Goal: Task Accomplishment & Management: Use online tool/utility

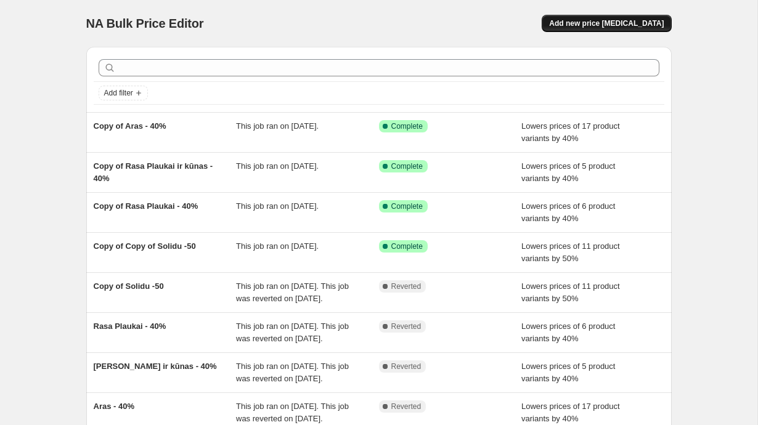
click at [634, 21] on span "Add new price [MEDICAL_DATA]" at bounding box center [606, 23] width 115 height 10
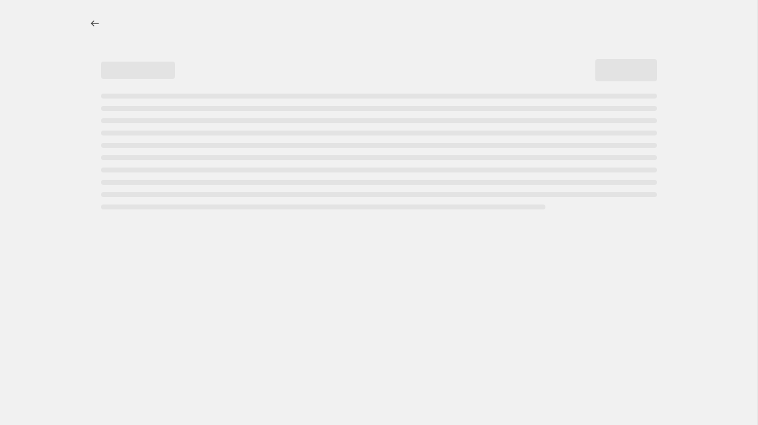
select select "percentage"
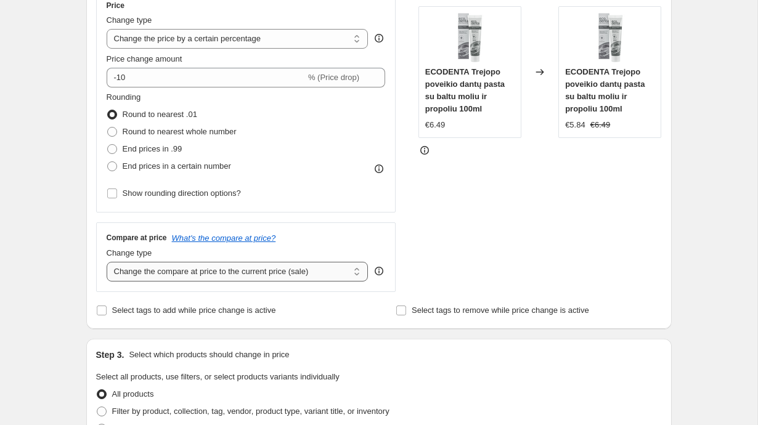
scroll to position [250, 0]
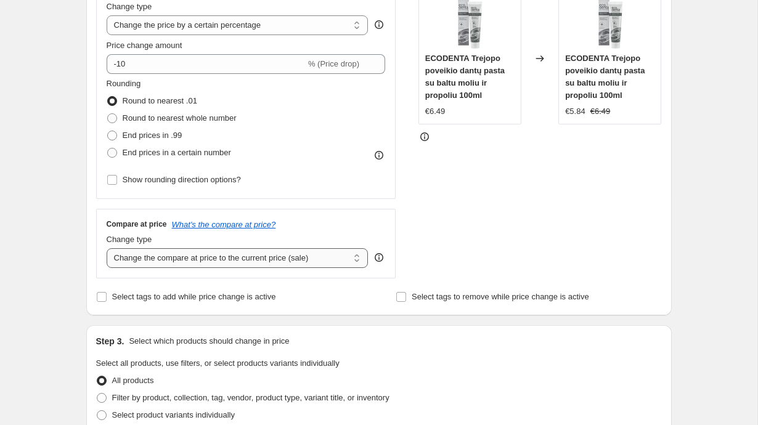
click at [259, 254] on select "Change the compare at price to the current price (sale) Change the compare at p…" at bounding box center [238, 258] width 262 height 20
select select "remove"
click at [107, 248] on select "Change the compare at price to the current price (sale) Change the compare at p…" at bounding box center [238, 258] width 262 height 20
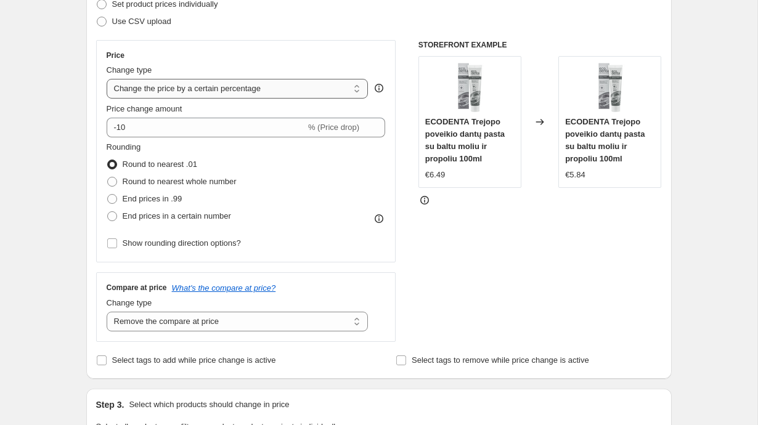
click at [281, 80] on select "Change the price to a certain amount Change the price by a certain amount Chang…" at bounding box center [238, 89] width 262 height 20
select select "no_change"
click at [107, 79] on select "Change the price to a certain amount Change the price by a certain amount Chang…" at bounding box center [238, 89] width 262 height 20
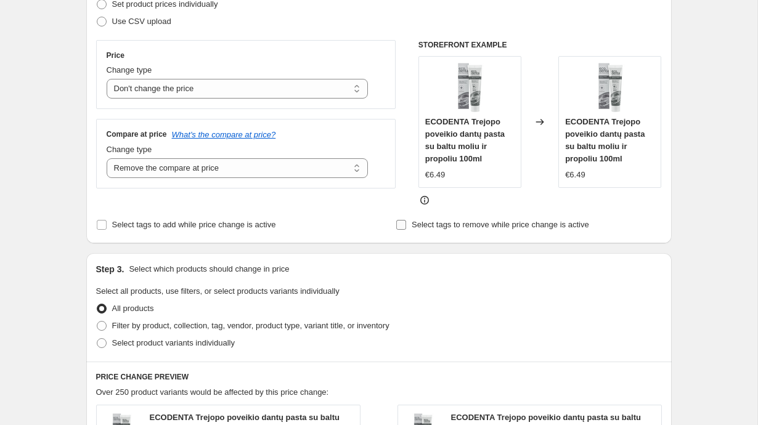
click at [417, 228] on span "Select tags to remove while price change is active" at bounding box center [499, 224] width 177 height 9
click at [406, 228] on input "Select tags to remove while price change is active" at bounding box center [401, 225] width 10 height 10
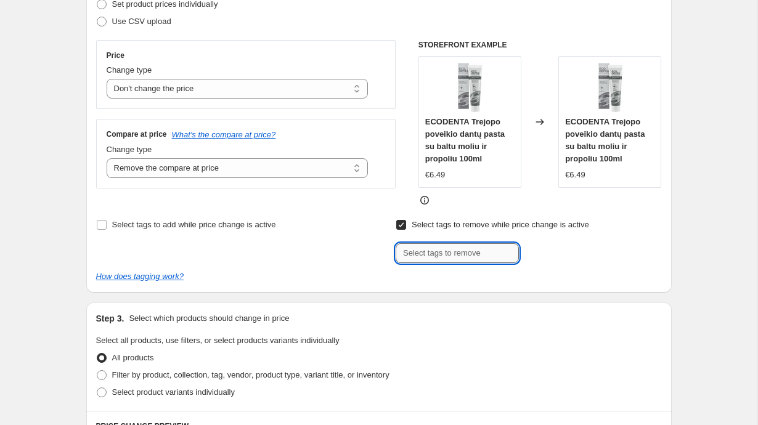
click at [426, 250] on input "text" at bounding box center [456, 253] width 123 height 20
click at [417, 233] on label "Select tags to remove while price change is active" at bounding box center [491, 224] width 193 height 17
click at [406, 230] on input "Select tags to remove while price change is active" at bounding box center [401, 225] width 10 height 10
checkbox input "false"
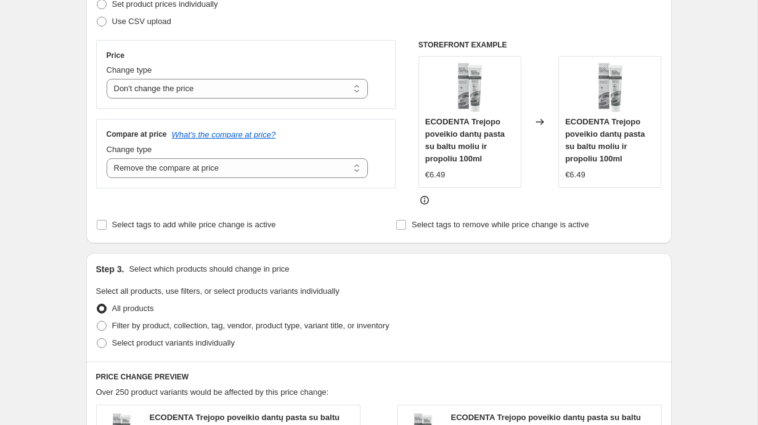
scroll to position [350, 0]
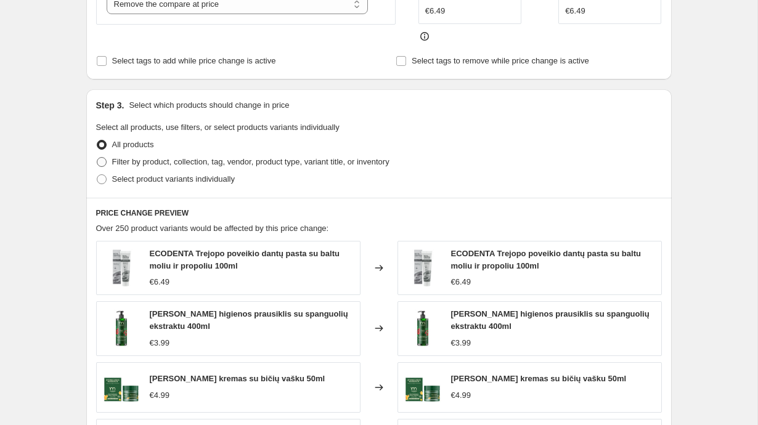
click at [301, 164] on span "Filter by product, collection, tag, vendor, product type, variant title, or inv…" at bounding box center [250, 161] width 277 height 9
click at [97, 158] on input "Filter by product, collection, tag, vendor, product type, variant title, or inv…" at bounding box center [97, 157] width 1 height 1
radio input "true"
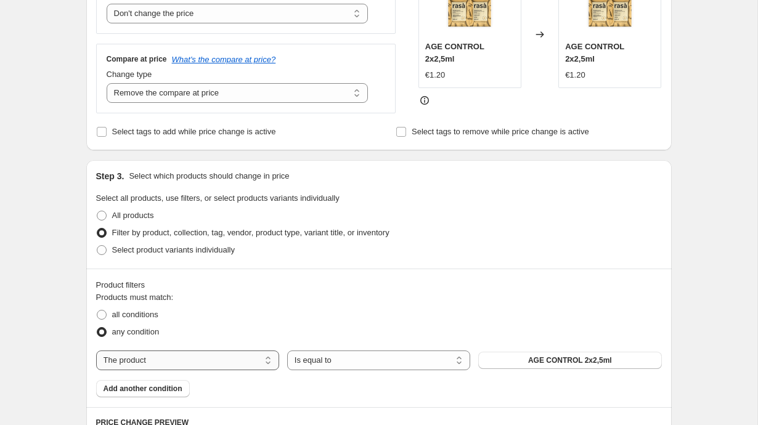
scroll to position [113, 0]
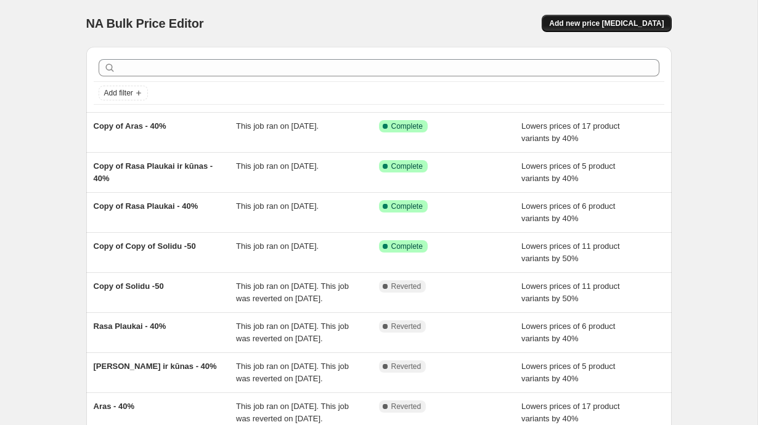
click at [640, 17] on button "Add new price [MEDICAL_DATA]" at bounding box center [605, 23] width 129 height 17
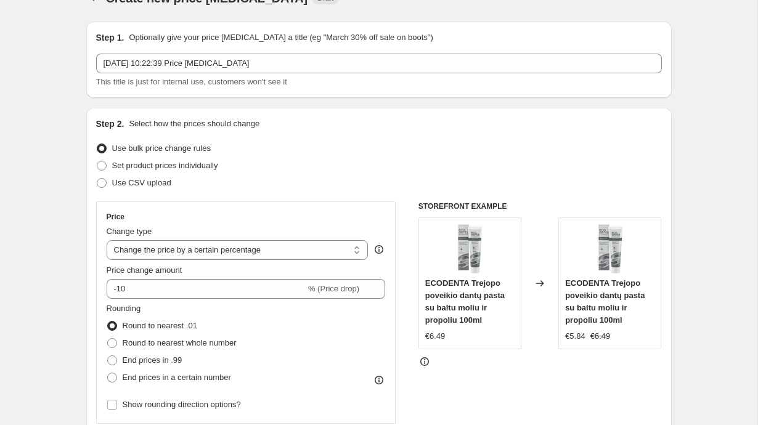
scroll to position [27, 0]
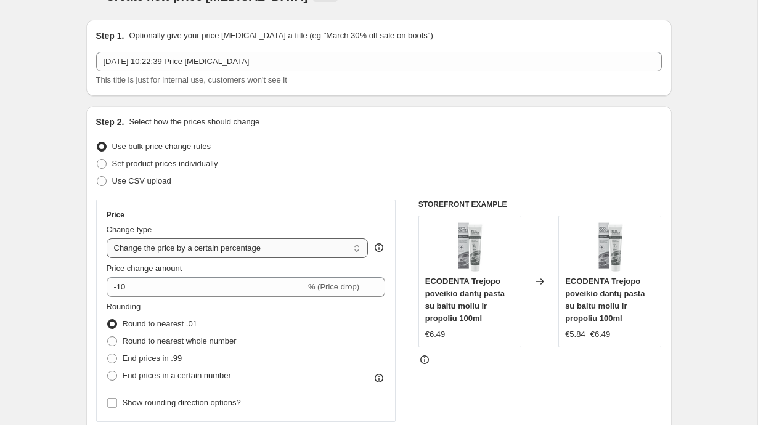
click at [232, 254] on select "Change the price to a certain amount Change the price by a certain amount Chang…" at bounding box center [238, 248] width 262 height 20
select select "no_change"
click at [107, 238] on select "Change the price to a certain amount Change the price by a certain amount Chang…" at bounding box center [238, 248] width 262 height 20
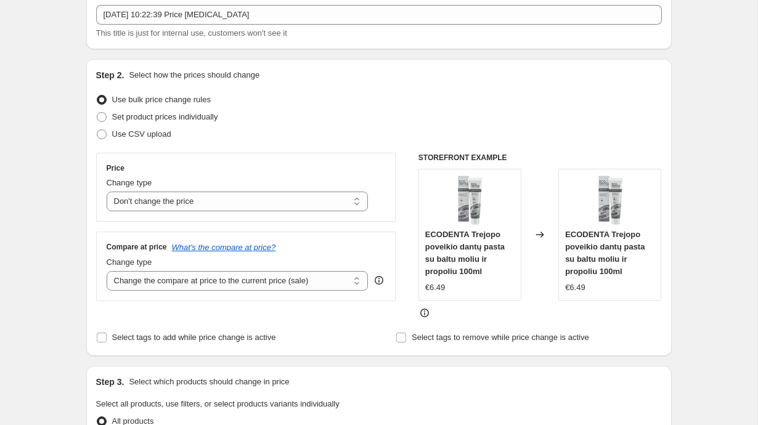
scroll to position [137, 0]
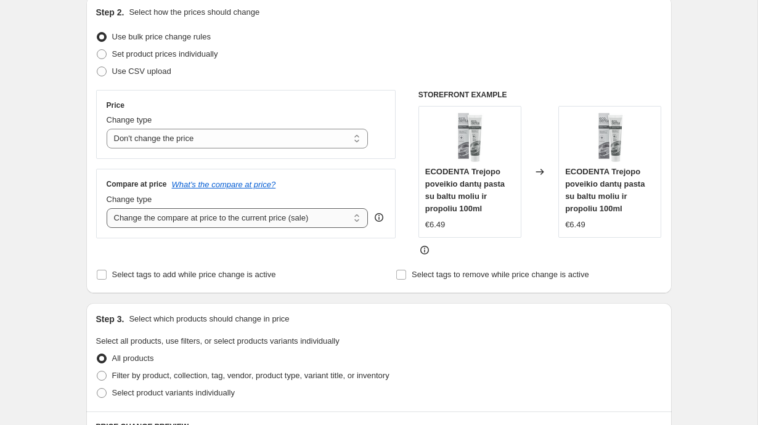
click at [197, 220] on select "Change the compare at price to the current price (sale) Change the compare at p…" at bounding box center [238, 218] width 262 height 20
select select "remove"
click at [107, 208] on select "Change the compare at price to the current price (sale) Change the compare at p…" at bounding box center [238, 218] width 262 height 20
click at [69, 248] on div "Create new price change job. This page is ready Create new price change job Dra…" at bounding box center [378, 417] width 757 height 1108
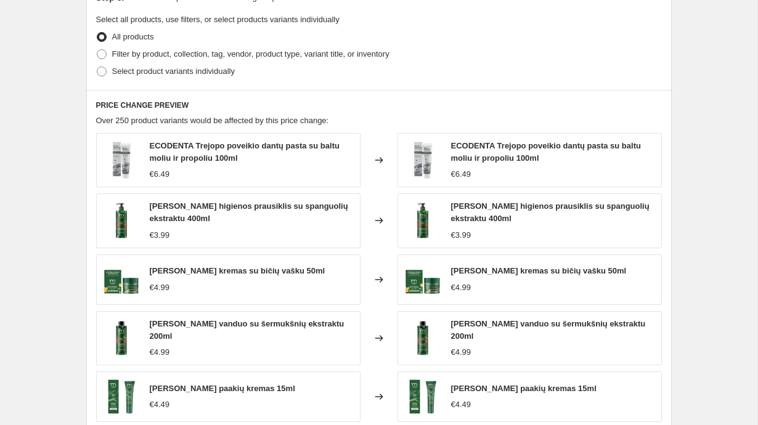
scroll to position [687, 0]
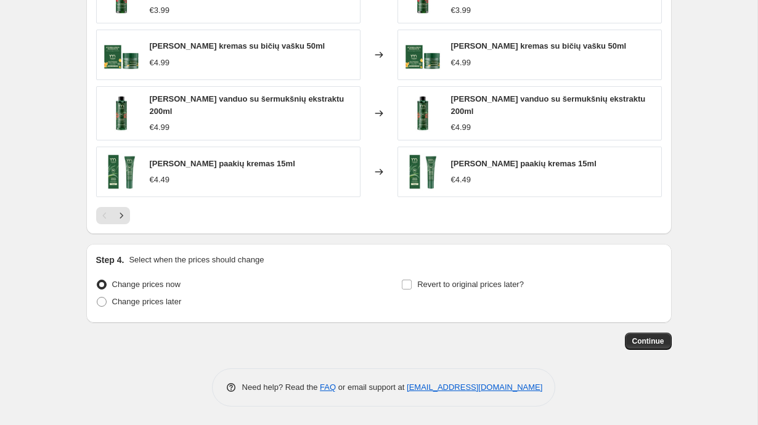
drag, startPoint x: 650, startPoint y: 346, endPoint x: 270, endPoint y: 280, distance: 385.6
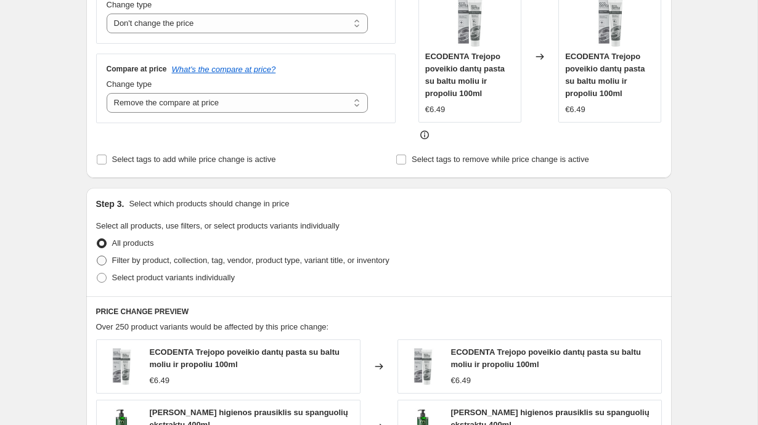
scroll to position [256, 0]
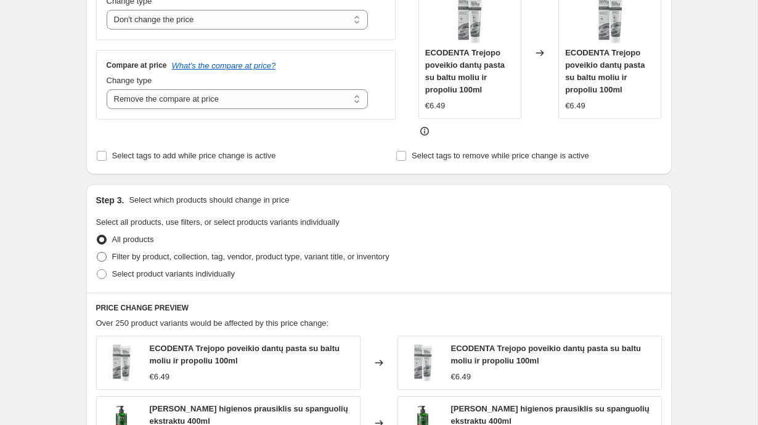
click at [261, 254] on span "Filter by product, collection, tag, vendor, product type, variant title, or inv…" at bounding box center [250, 256] width 277 height 9
click at [97, 253] on input "Filter by product, collection, tag, vendor, product type, variant title, or inv…" at bounding box center [97, 252] width 1 height 1
radio input "true"
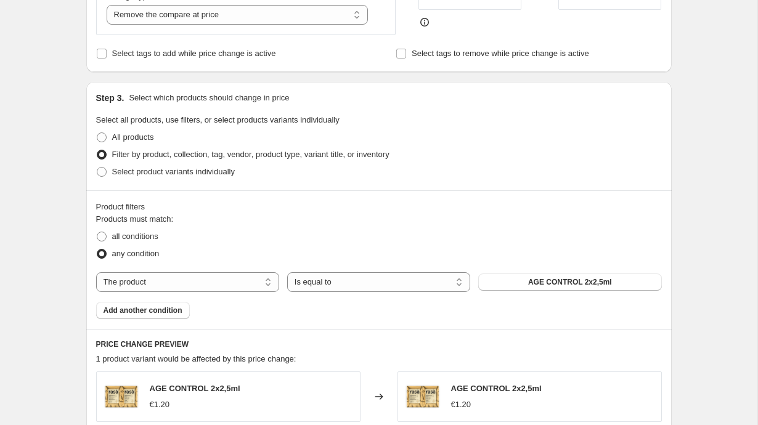
scroll to position [341, 0]
click at [327, 284] on select "Is equal to Is not equal to" at bounding box center [378, 282] width 183 height 20
select select "not_equal"
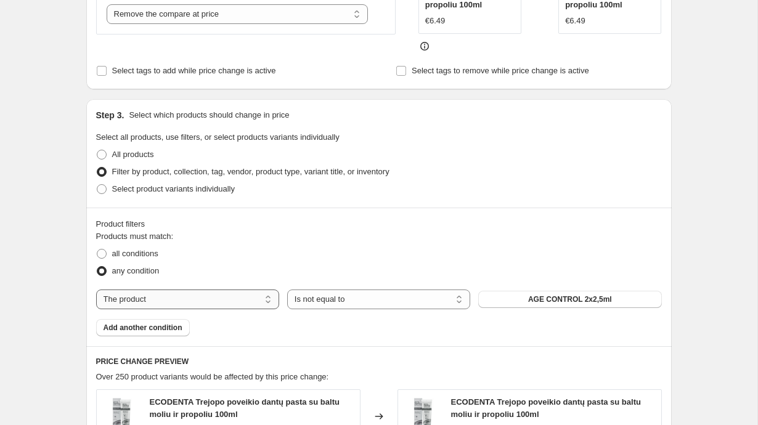
click at [188, 301] on select "The product The product's collection The product's tag The product's vendor The…" at bounding box center [187, 299] width 183 height 20
select select "vendor"
click at [332, 305] on select "Is equal to Is not equal to" at bounding box center [378, 299] width 183 height 20
click at [136, 249] on span "all conditions" at bounding box center [135, 253] width 46 height 9
click at [97, 249] on input "all conditions" at bounding box center [97, 249] width 1 height 1
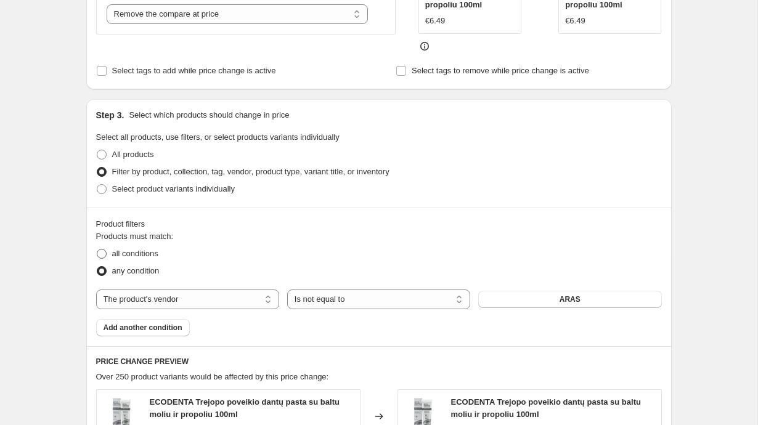
radio input "true"
click at [155, 328] on span "Add another condition" at bounding box center [142, 328] width 79 height 10
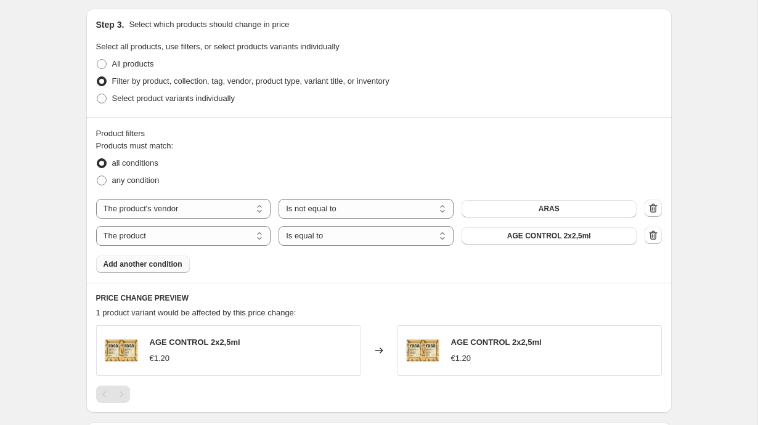
scroll to position [415, 0]
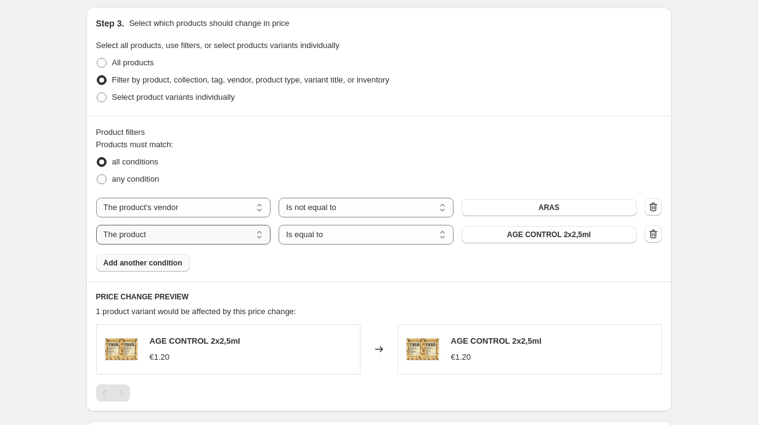
click at [217, 238] on select "The product The product's collection The product's tag The product's vendor The…" at bounding box center [183, 235] width 175 height 20
click at [147, 179] on span "any condition" at bounding box center [135, 178] width 47 height 9
click at [97, 175] on input "any condition" at bounding box center [97, 174] width 1 height 1
radio input "true"
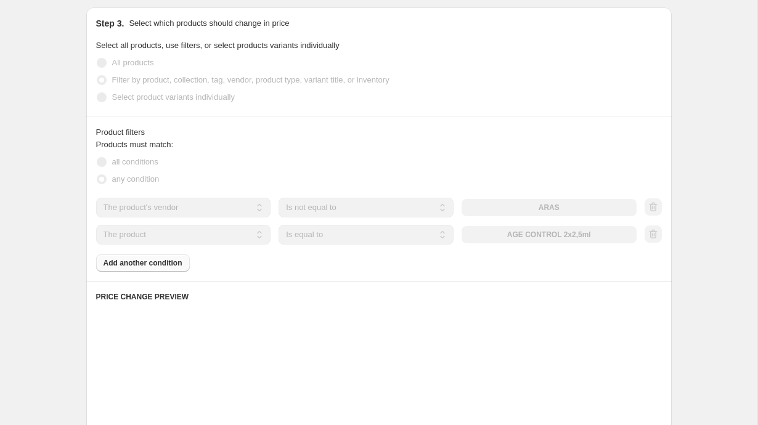
scroll to position [433, 0]
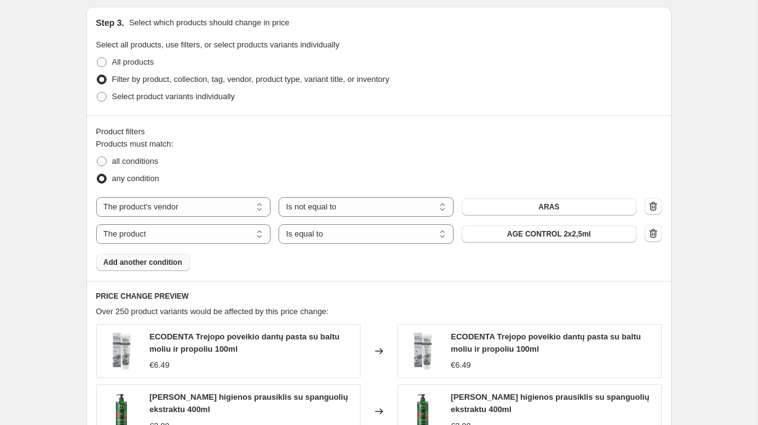
click at [158, 269] on button "Add another condition" at bounding box center [143, 262] width 94 height 17
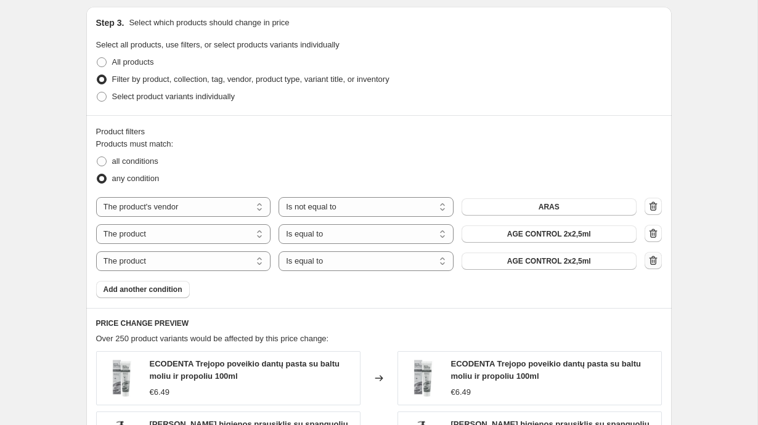
click at [647, 257] on icon "button" at bounding box center [653, 260] width 12 height 12
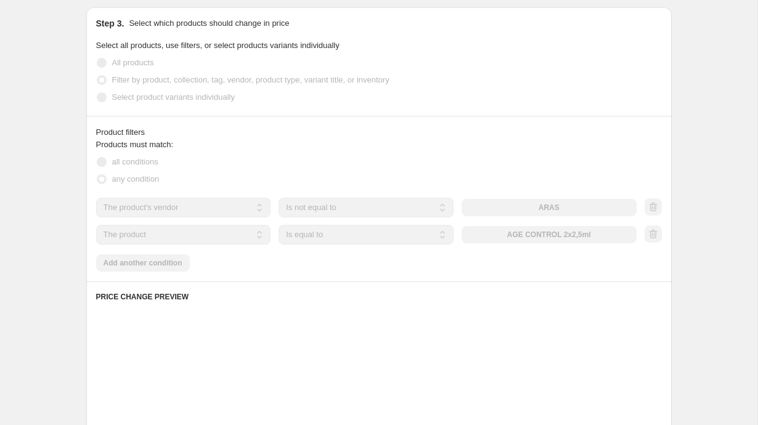
click at [647, 234] on div at bounding box center [652, 234] width 17 height 18
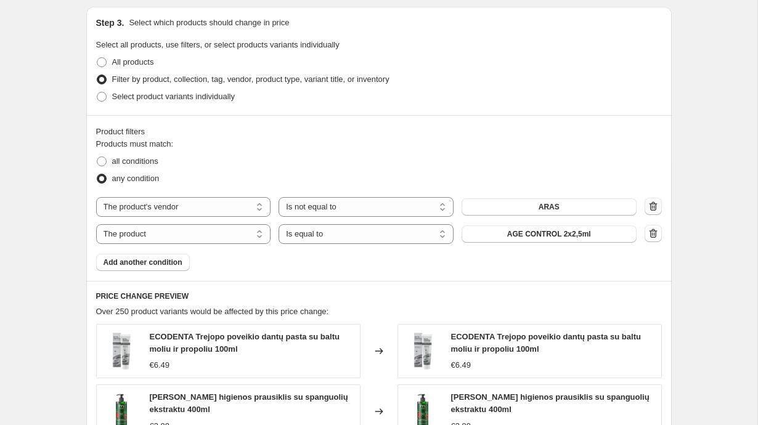
click at [655, 214] on button "button" at bounding box center [652, 206] width 17 height 17
select select "product"
select select "equal"
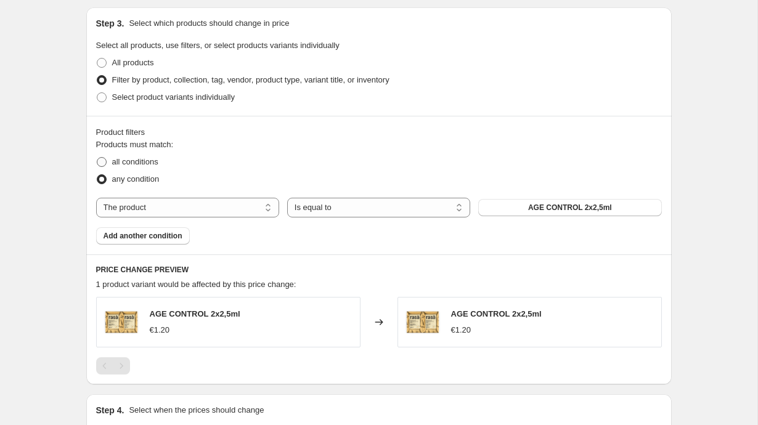
click at [137, 163] on span "all conditions" at bounding box center [135, 161] width 46 height 9
click at [97, 158] on input "all conditions" at bounding box center [97, 157] width 1 height 1
radio input "true"
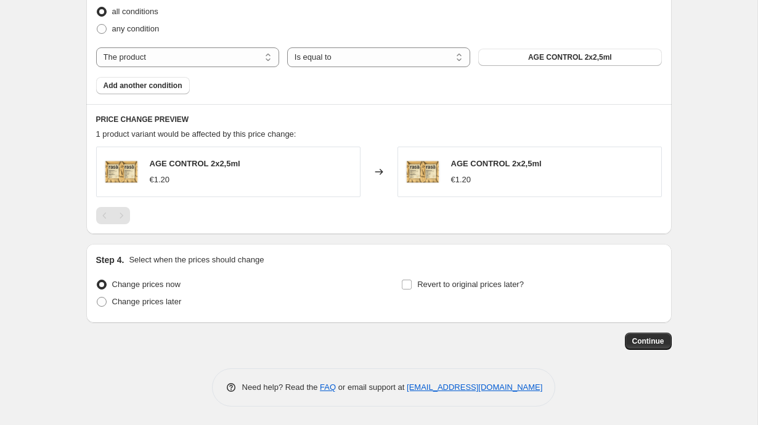
scroll to position [436, 0]
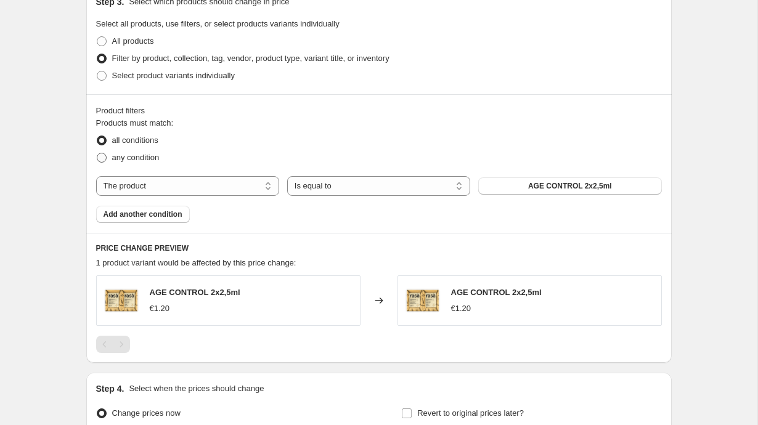
click at [145, 158] on span "any condition" at bounding box center [135, 157] width 47 height 9
click at [97, 153] on input "any condition" at bounding box center [97, 153] width 1 height 1
radio input "true"
click at [255, 180] on select "The product The product's collection The product's tag The product's vendor The…" at bounding box center [187, 186] width 183 height 20
click at [439, 190] on select "Is equal to Is not equal to" at bounding box center [378, 186] width 183 height 20
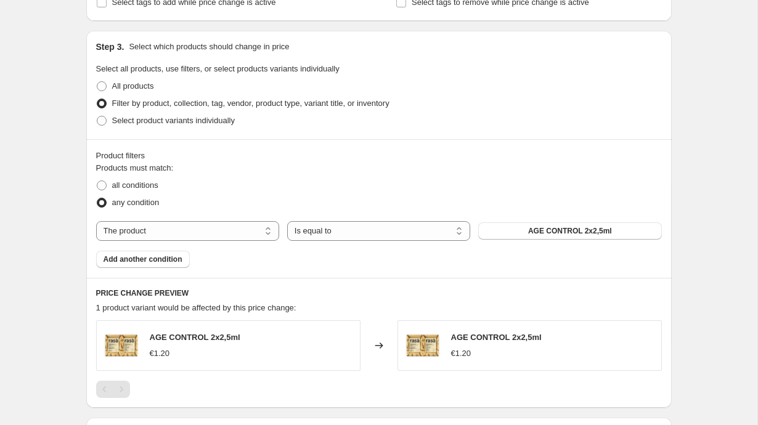
scroll to position [360, 0]
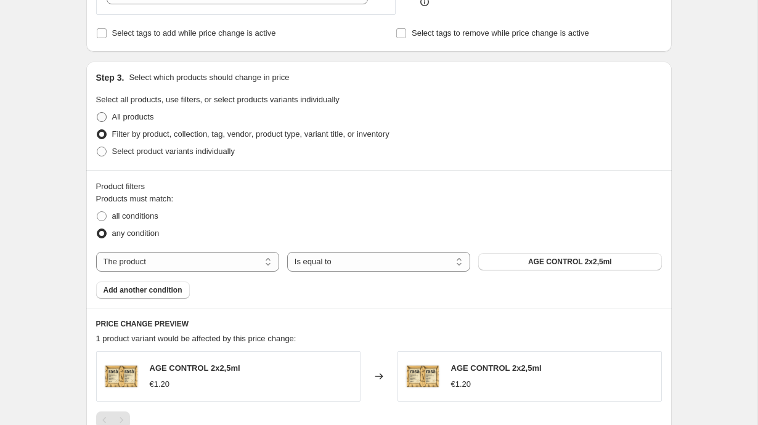
click at [148, 118] on span "All products" at bounding box center [133, 116] width 42 height 9
click at [97, 113] on input "All products" at bounding box center [97, 112] width 1 height 1
radio input "true"
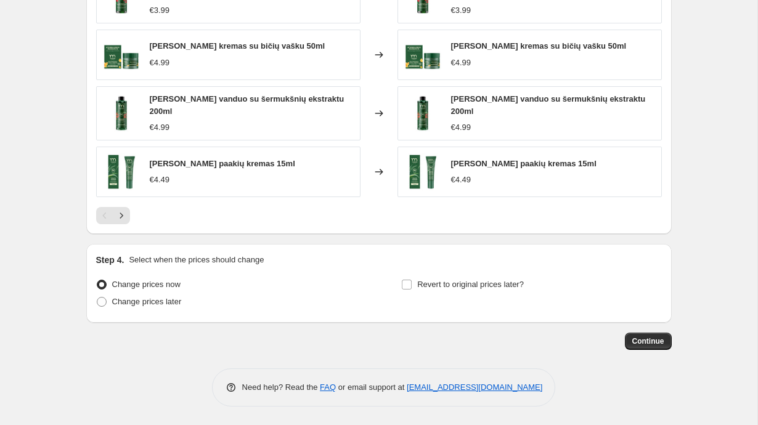
scroll to position [0, 0]
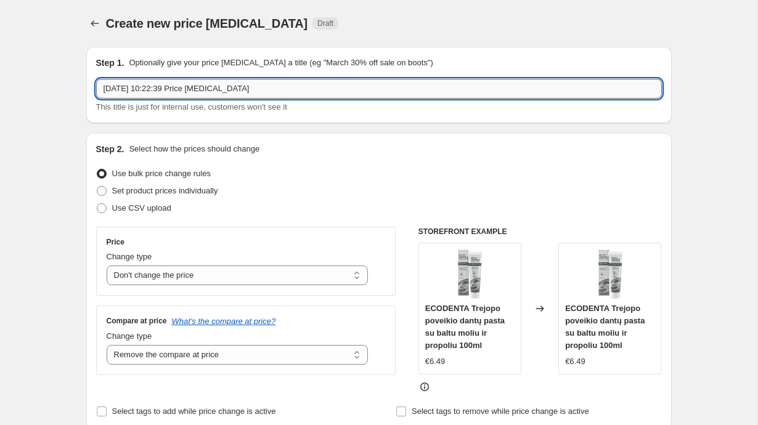
click at [305, 95] on input "1 Oct 2025, 10:22:39 Price change job" at bounding box center [378, 89] width 565 height 20
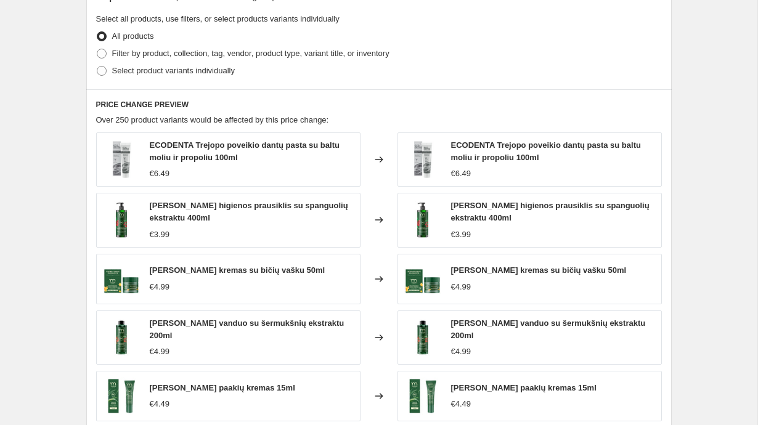
scroll to position [687, 0]
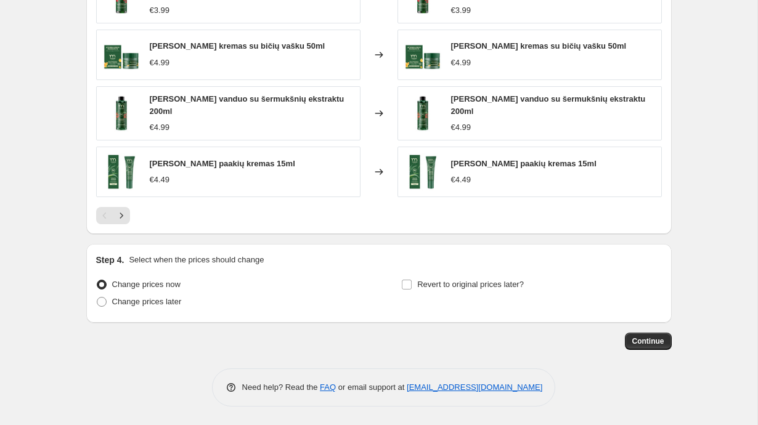
type input "Remove Compare at Price"
click at [651, 348] on button "Continue" at bounding box center [648, 341] width 47 height 17
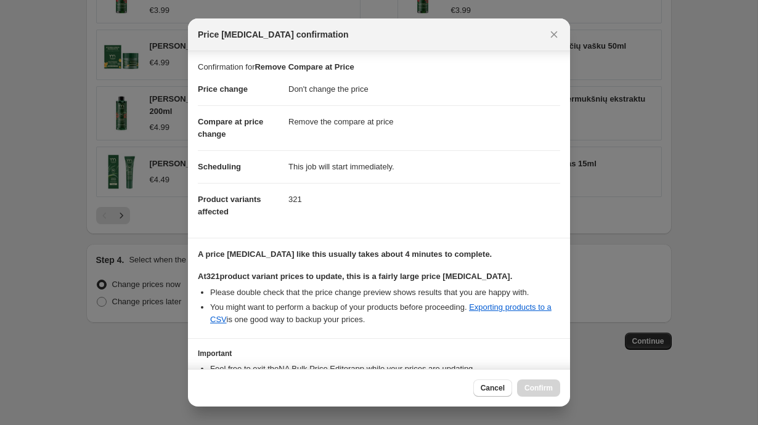
scroll to position [86, 0]
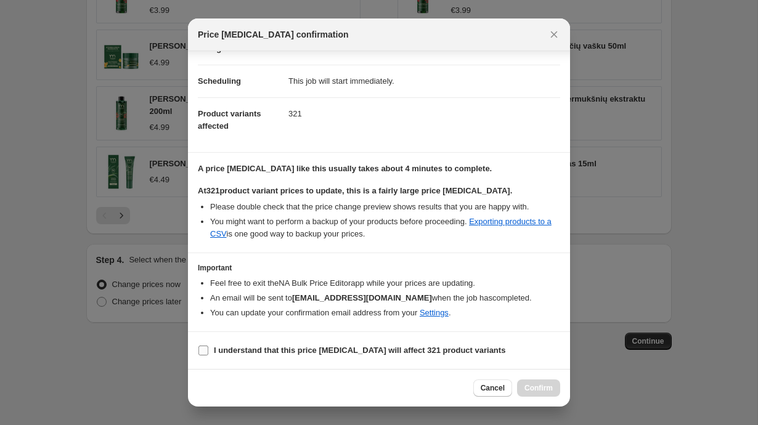
click at [248, 346] on b "I understand that this price change job will affect 321 product variants" at bounding box center [359, 350] width 291 height 9
click at [208, 346] on input "I understand that this price change job will affect 321 product variants" at bounding box center [203, 351] width 10 height 10
checkbox input "true"
click at [530, 385] on span "Confirm" at bounding box center [538, 388] width 28 height 10
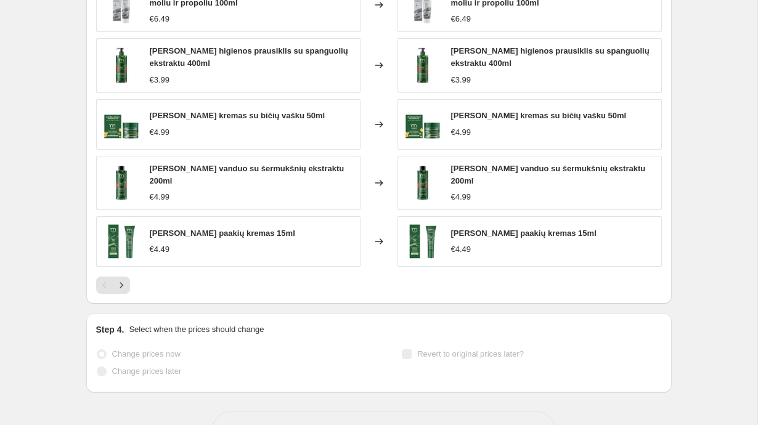
scroll to position [660, 0]
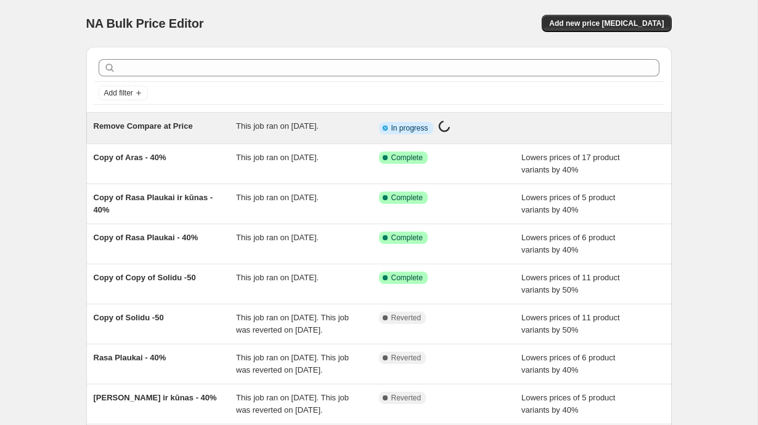
click at [121, 122] on span "Remove Compare at Price" at bounding box center [143, 125] width 99 height 9
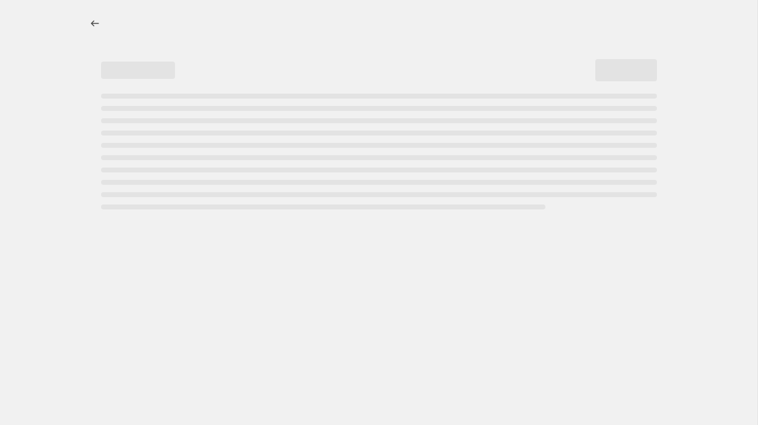
select select "no_change"
select select "remove"
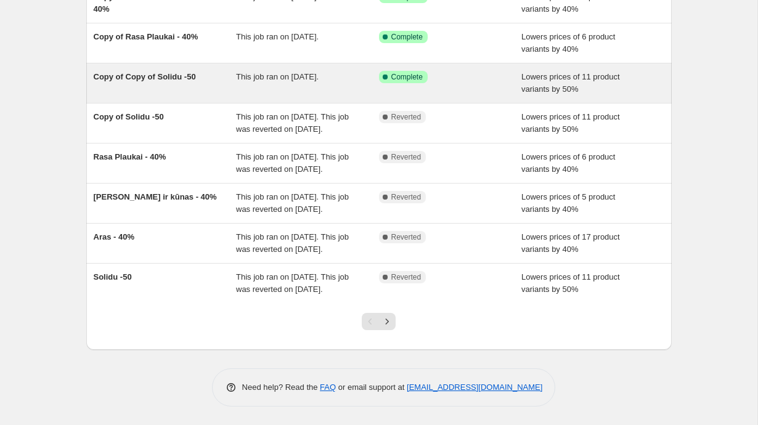
scroll to position [18, 0]
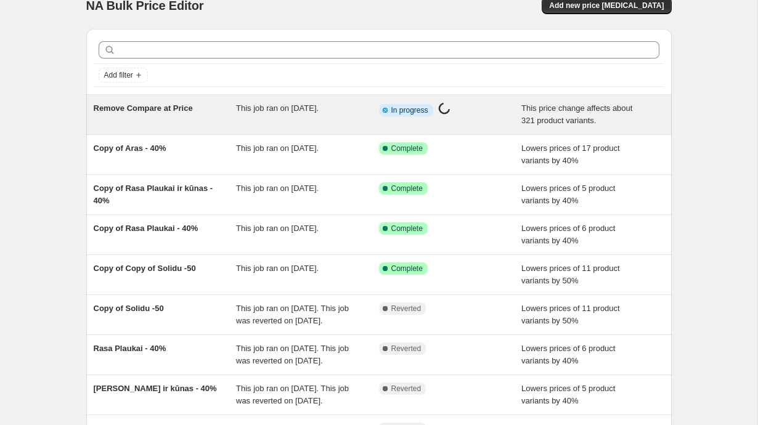
click at [198, 116] on div "Remove Compare at Price" at bounding box center [165, 114] width 143 height 25
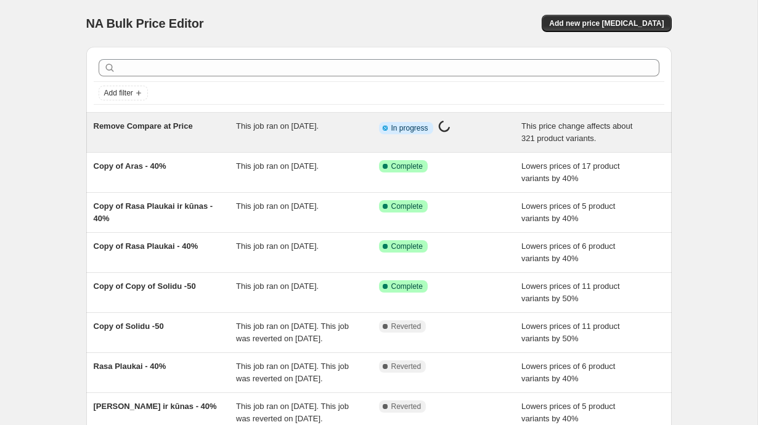
select select "no_change"
select select "remove"
click at [161, 122] on span "Remove Compare at Price" at bounding box center [143, 125] width 99 height 9
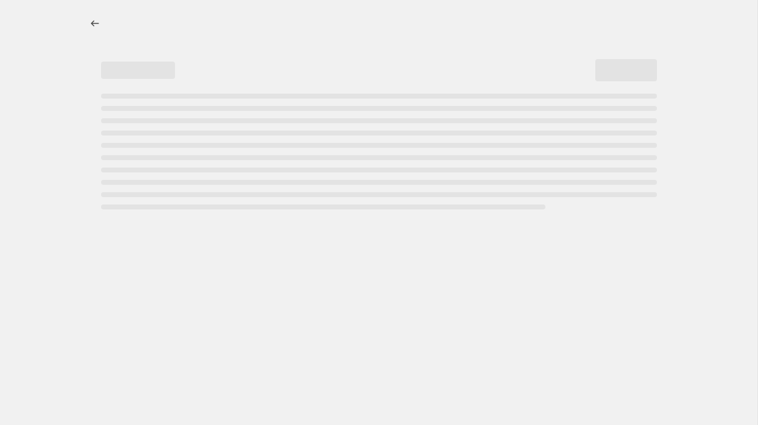
select select "no_change"
select select "remove"
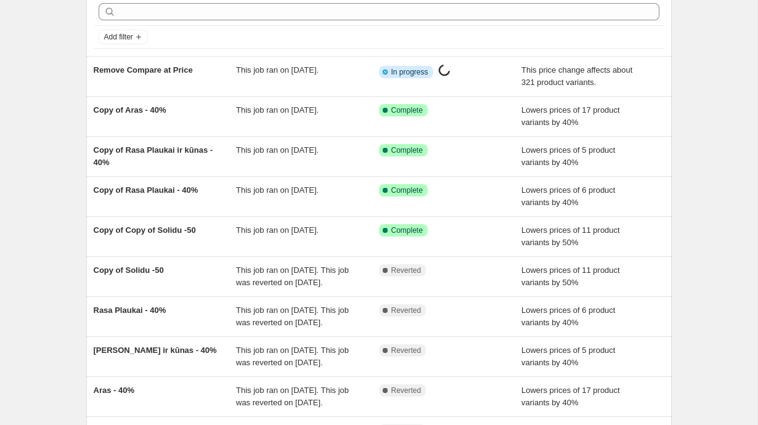
scroll to position [65, 0]
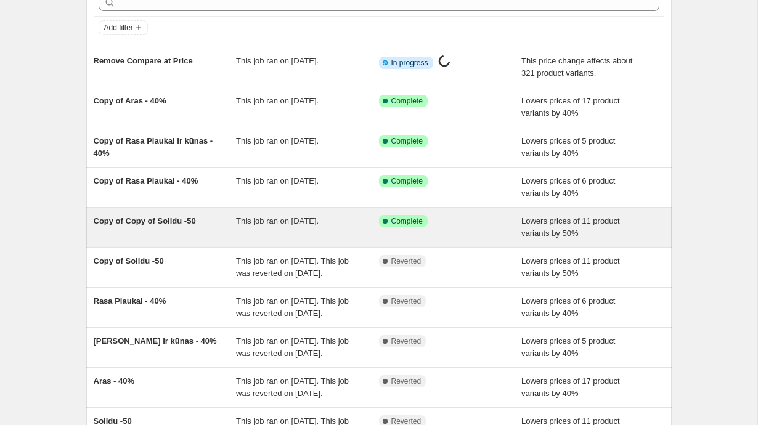
click at [145, 218] on span "Copy of Copy of Solidu -50" at bounding box center [145, 220] width 102 height 9
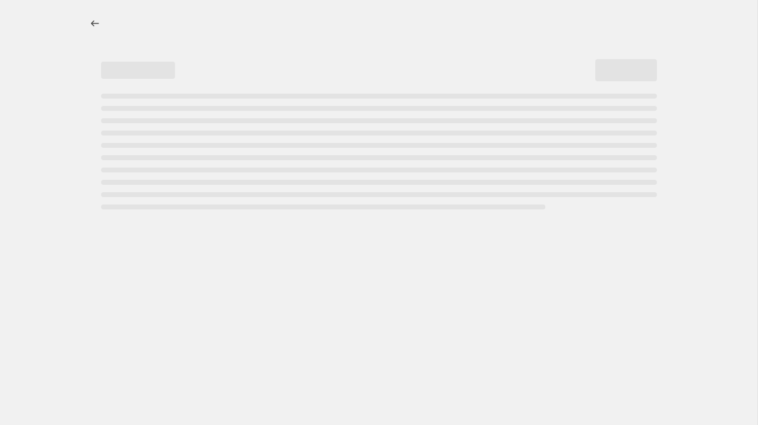
select select "percentage"
select select "vendor"
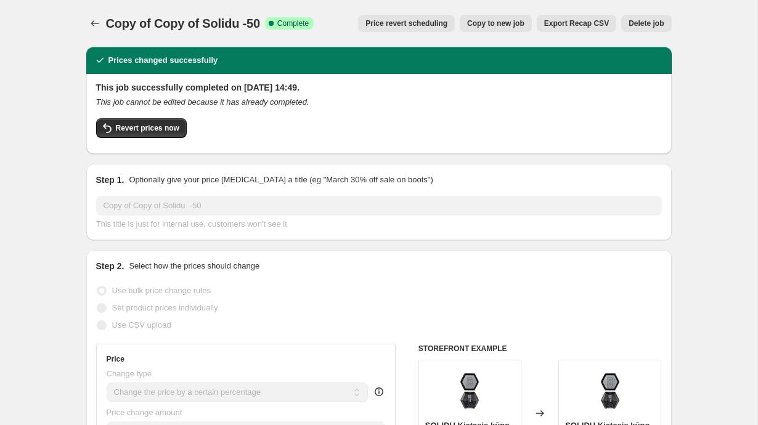
select select "percentage"
select select "vendor"
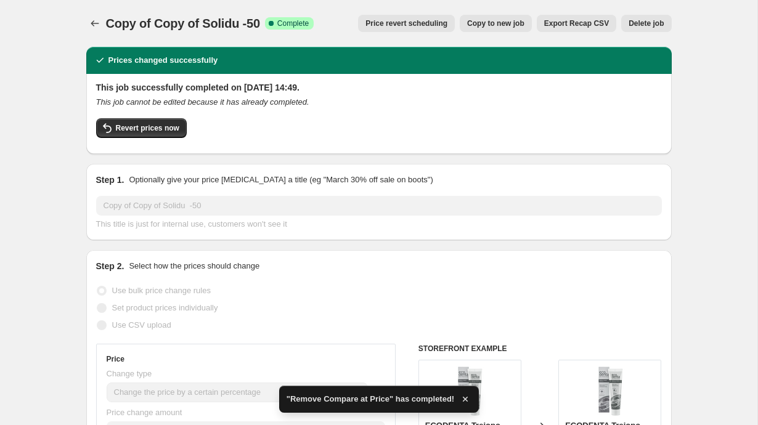
click at [495, 26] on span "Copy to new job" at bounding box center [495, 23] width 57 height 10
select select "percentage"
select select "vendor"
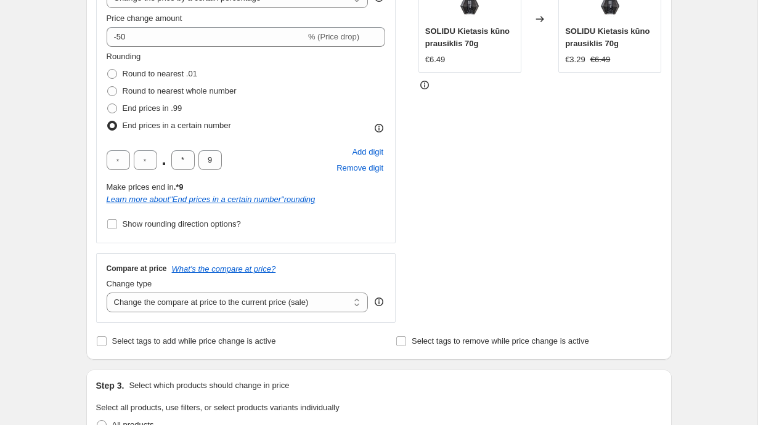
scroll to position [283, 0]
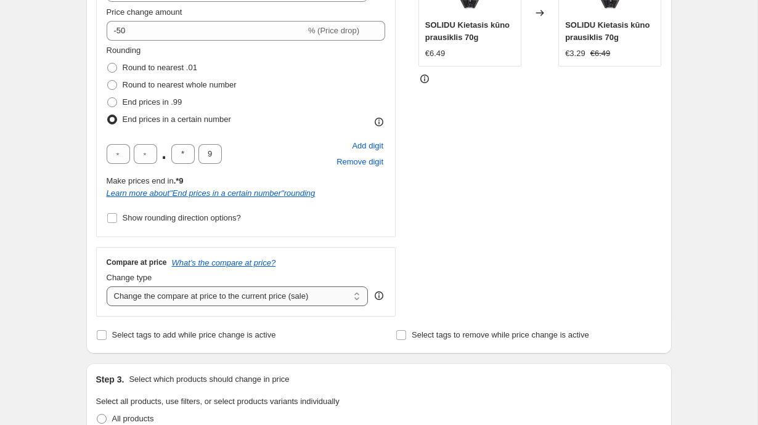
click at [163, 293] on select "Change the compare at price to the current price (sale) Change the compare at p…" at bounding box center [238, 296] width 262 height 20
click at [107, 286] on select "Change the compare at price to the current price (sale) Change the compare at p…" at bounding box center [238, 296] width 262 height 20
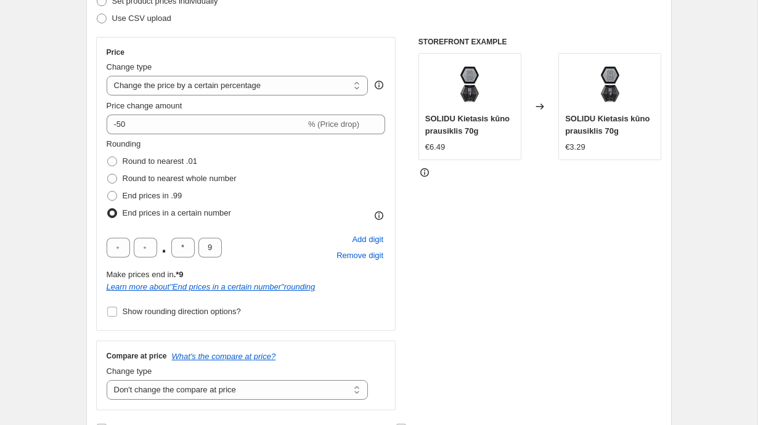
scroll to position [273, 0]
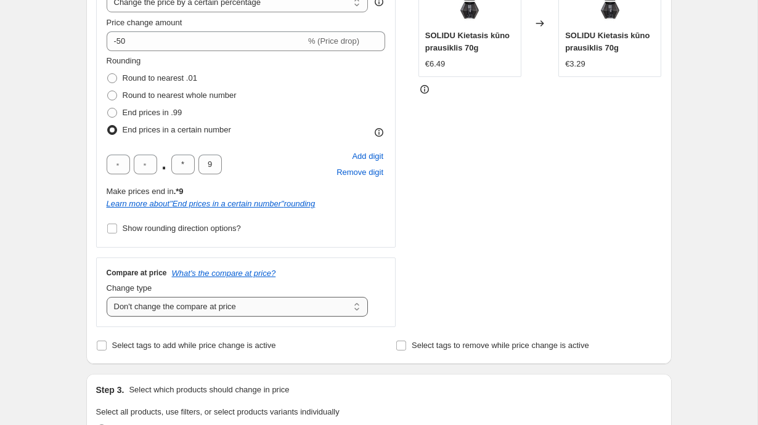
click at [147, 315] on select "Change the compare at price to the current price (sale) Change the compare at p…" at bounding box center [238, 307] width 262 height 20
select select "ep"
click at [107, 297] on select "Change the compare at price to the current price (sale) Change the compare at p…" at bounding box center [238, 307] width 262 height 20
click at [78, 237] on div "Step 1. Optionally give your price change job a title (eg "March 30% off sale o…" at bounding box center [373, 430] width 595 height 1333
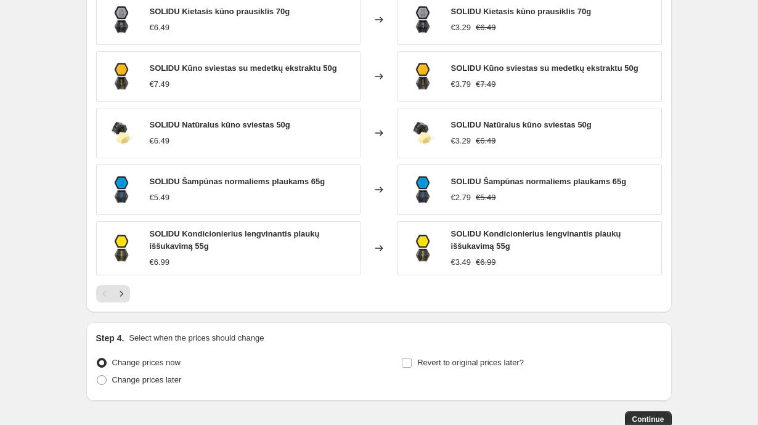
scroll to position [1020, 0]
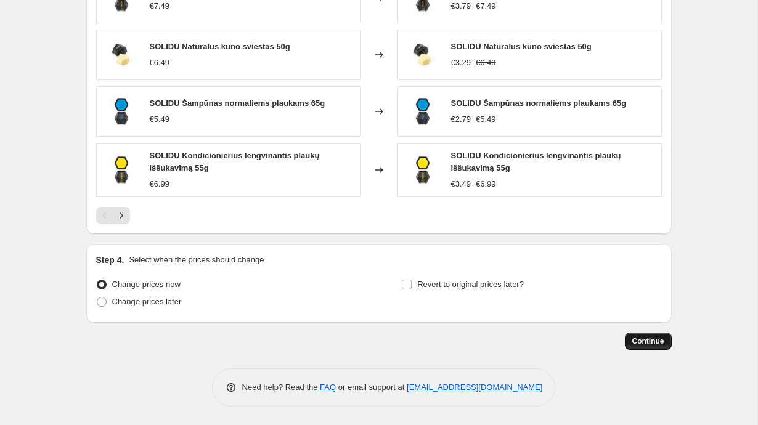
click at [654, 342] on span "Continue" at bounding box center [648, 341] width 32 height 10
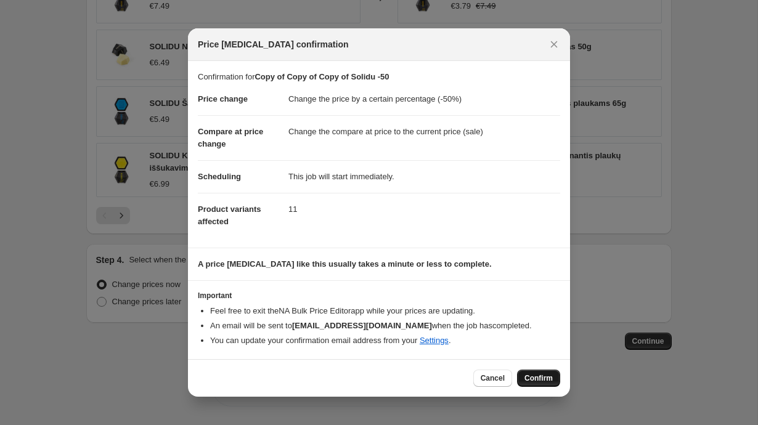
click at [536, 375] on span "Confirm" at bounding box center [538, 378] width 28 height 10
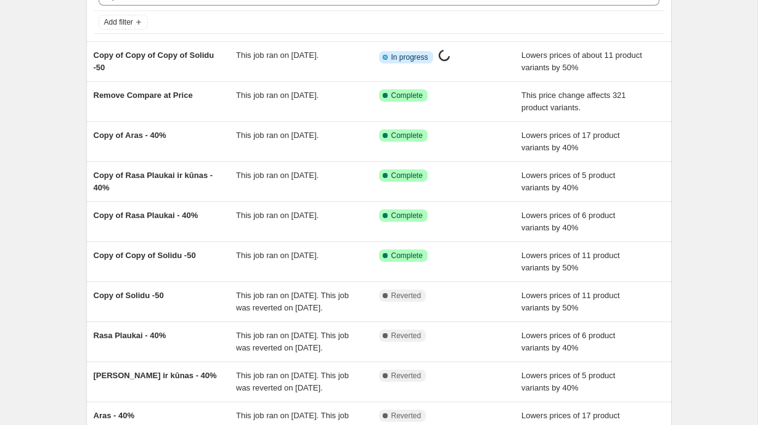
scroll to position [75, 0]
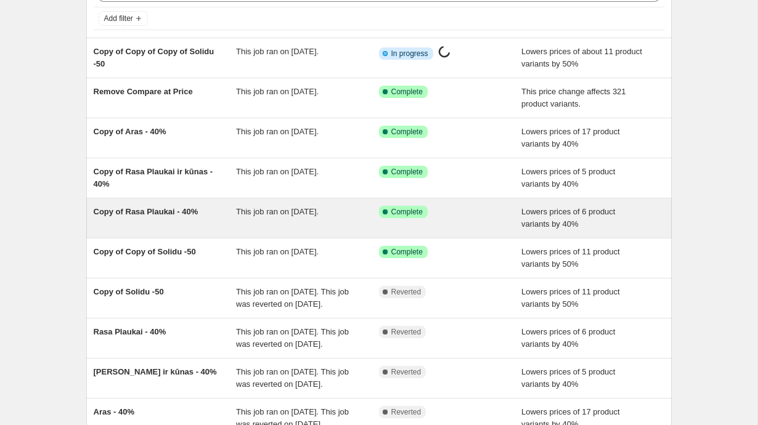
click at [145, 211] on span "Copy of Rasa Plaukai - 40%" at bounding box center [146, 211] width 105 height 9
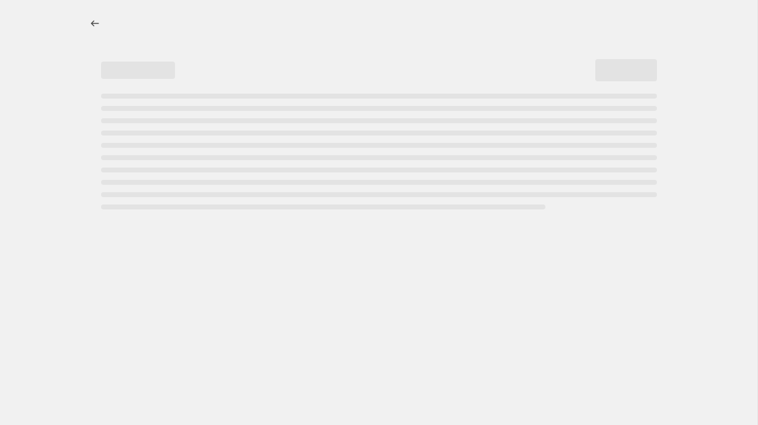
select select "percentage"
select select "vendor"
select select "collection"
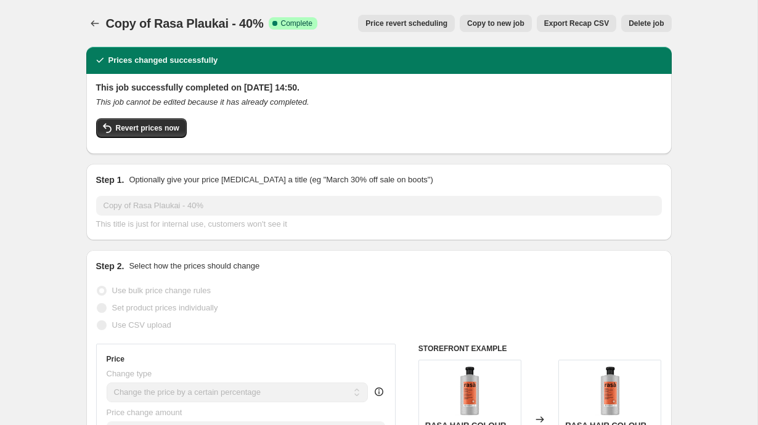
click at [496, 29] on button "Copy to new job" at bounding box center [495, 23] width 72 height 17
select select "percentage"
select select "vendor"
select select "collection"
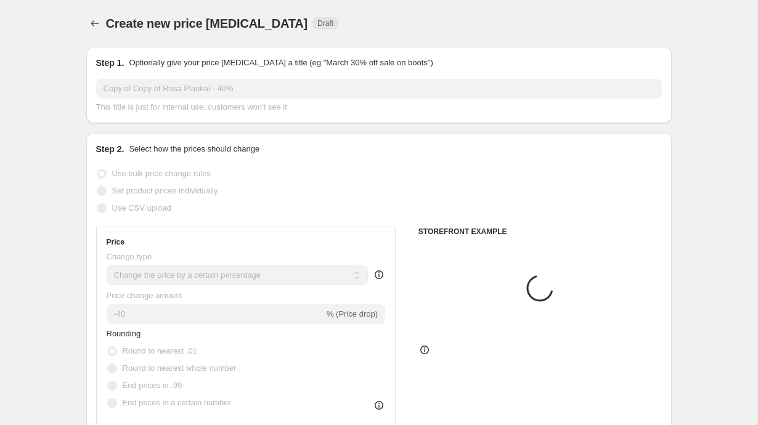
select select "percentage"
select select "vendor"
select select "collection"
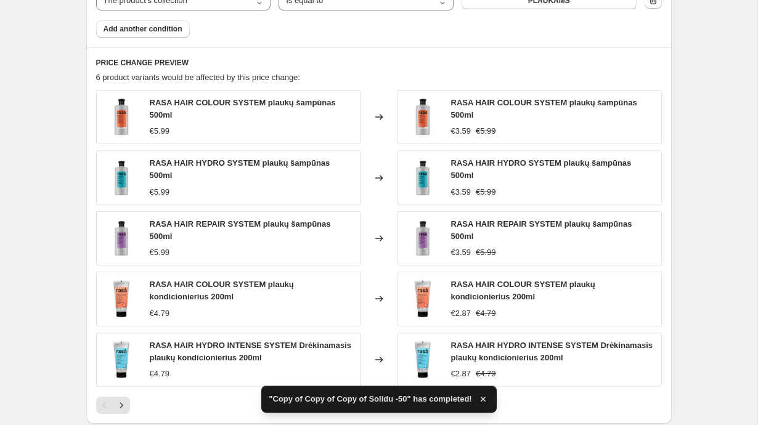
scroll to position [992, 0]
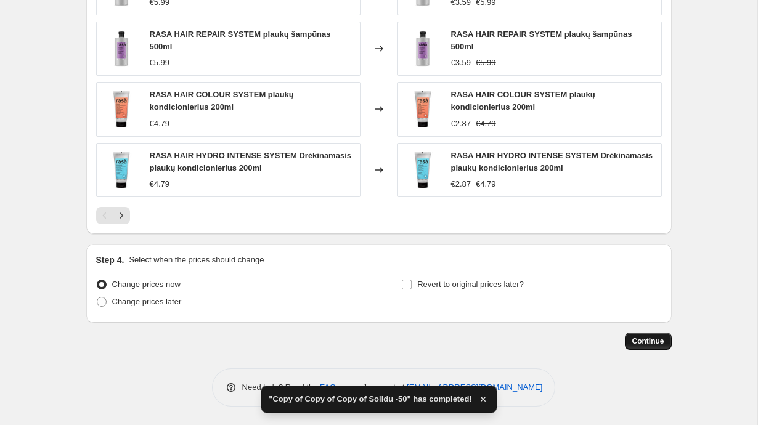
click at [648, 339] on span "Continue" at bounding box center [648, 341] width 32 height 10
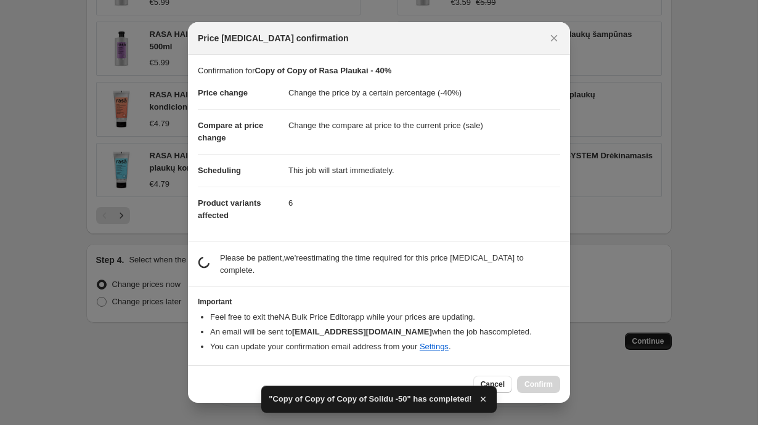
scroll to position [0, 0]
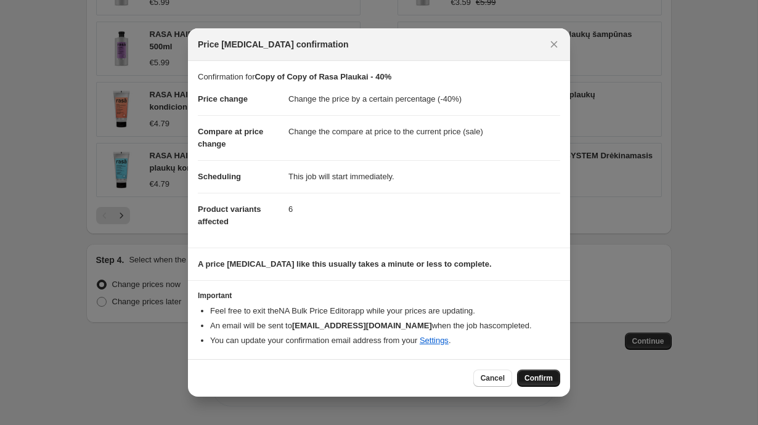
click at [535, 383] on button "Confirm" at bounding box center [538, 378] width 43 height 17
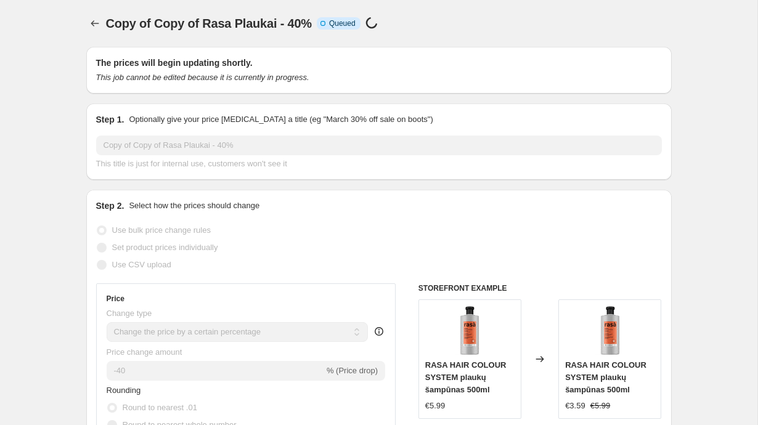
scroll to position [992, 0]
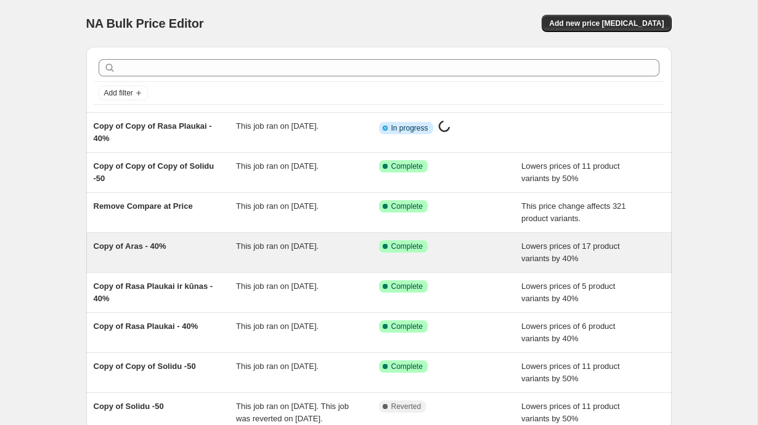
click at [128, 253] on div "Copy of Aras - 40%" at bounding box center [165, 252] width 143 height 25
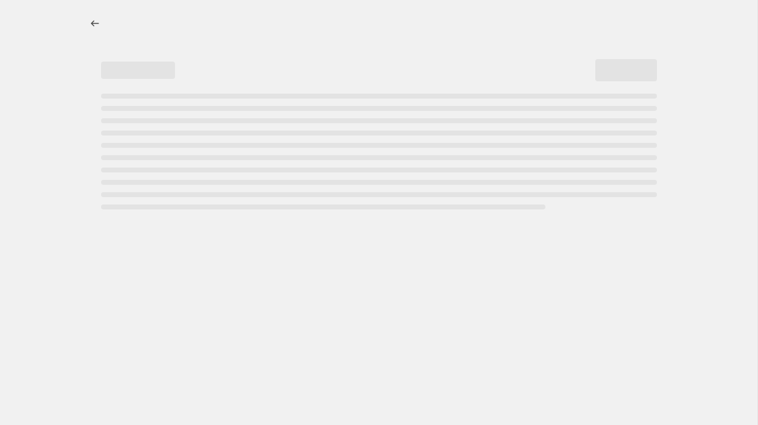
select select "percentage"
select select "vendor"
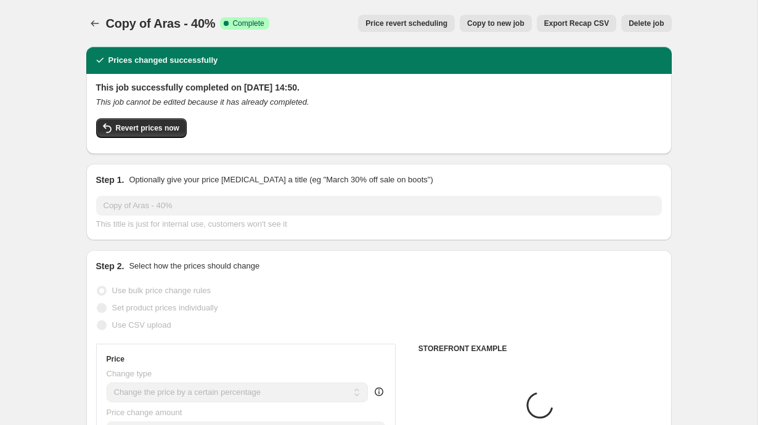
select select "percentage"
select select "vendor"
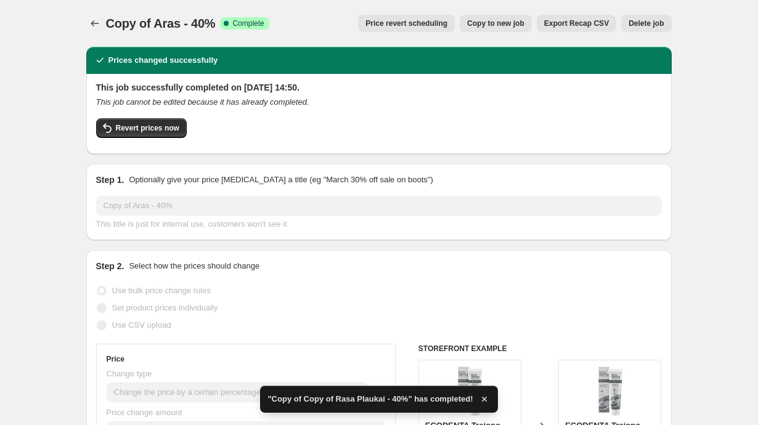
click at [498, 28] on span "Copy to new job" at bounding box center [495, 23] width 57 height 10
select select "percentage"
select select "vendor"
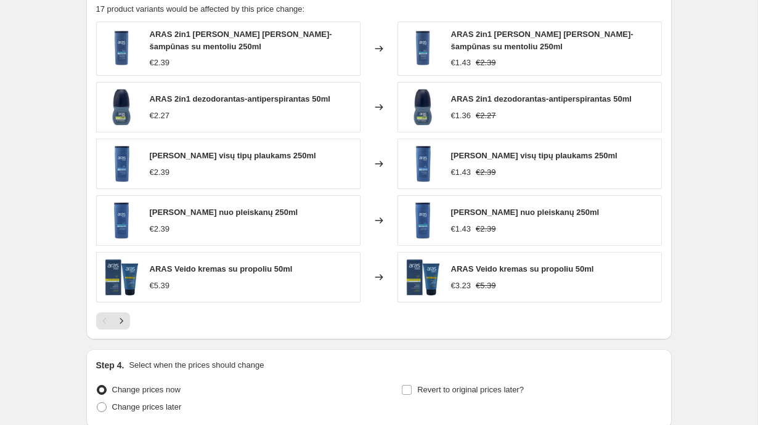
scroll to position [880, 0]
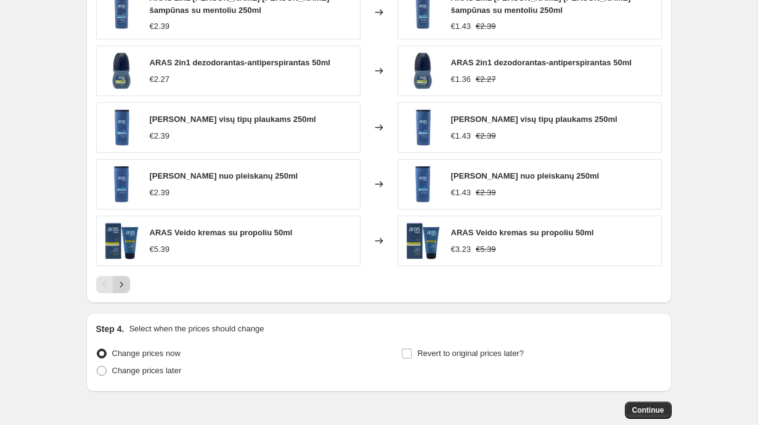
click at [126, 284] on icon "Next" at bounding box center [121, 284] width 12 height 12
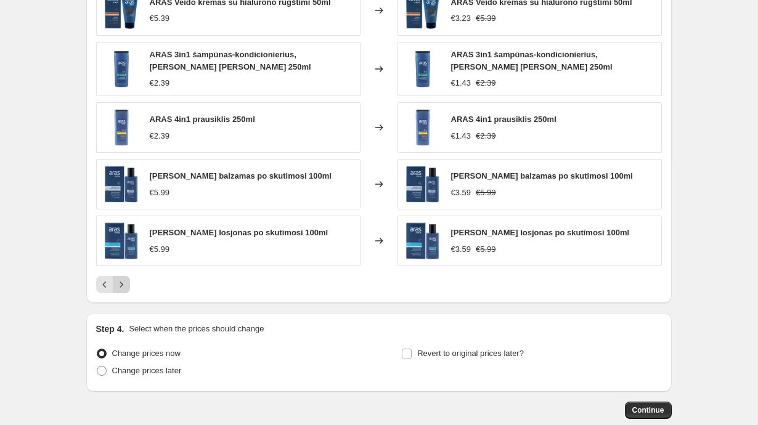
click at [126, 284] on icon "Next" at bounding box center [121, 284] width 12 height 12
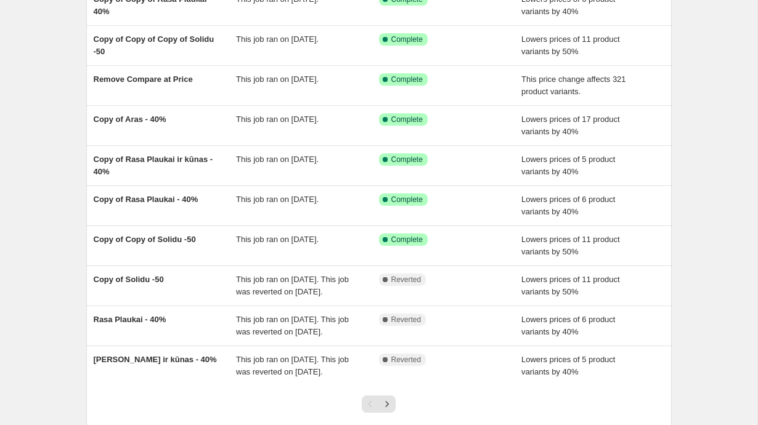
scroll to position [101, 0]
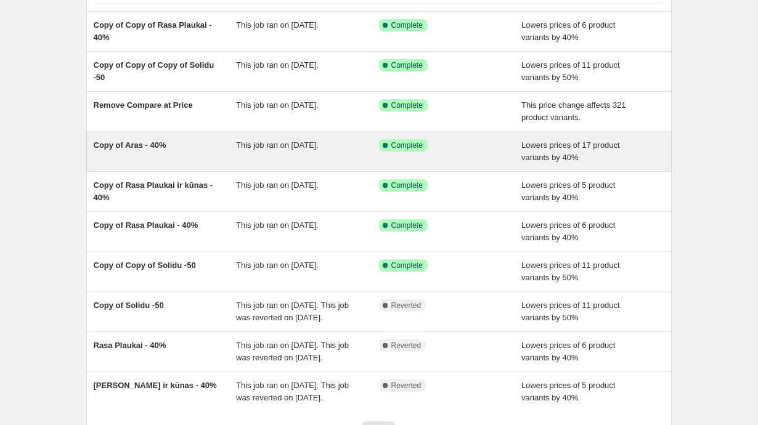
click at [129, 148] on span "Copy of Aras - 40%" at bounding box center [130, 144] width 73 height 9
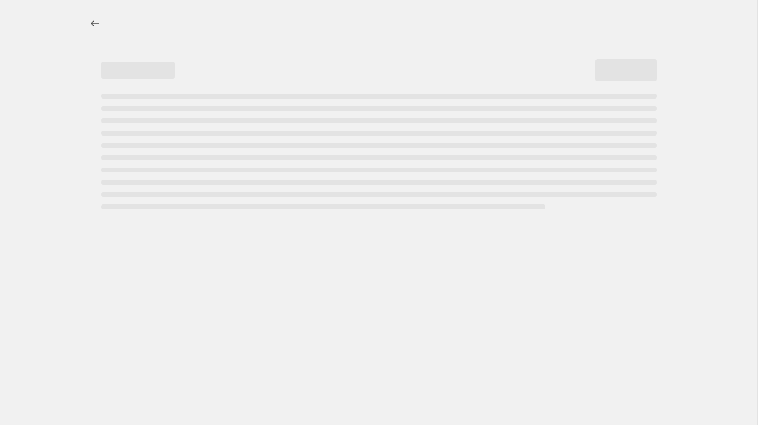
select select "percentage"
select select "vendor"
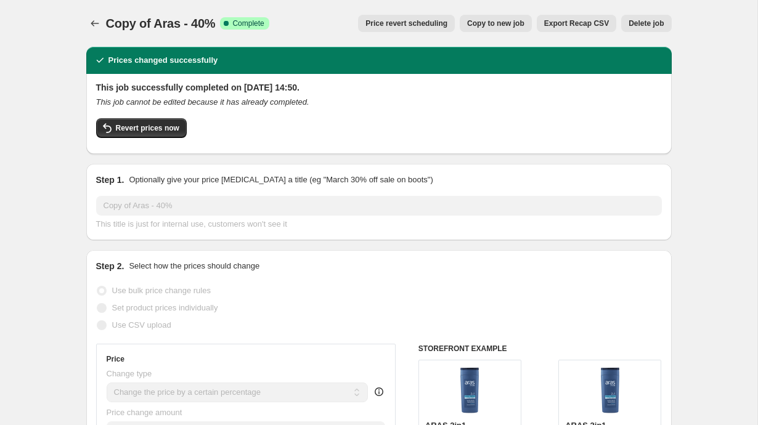
click at [474, 29] on button "Copy to new job" at bounding box center [495, 23] width 72 height 17
select select "percentage"
select select "vendor"
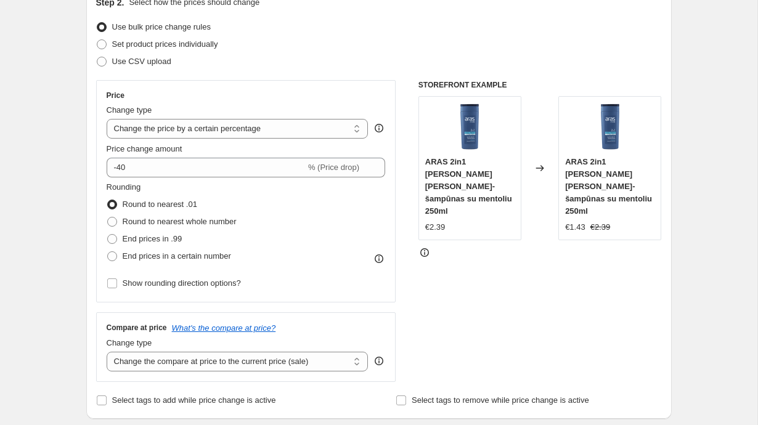
scroll to position [137, 0]
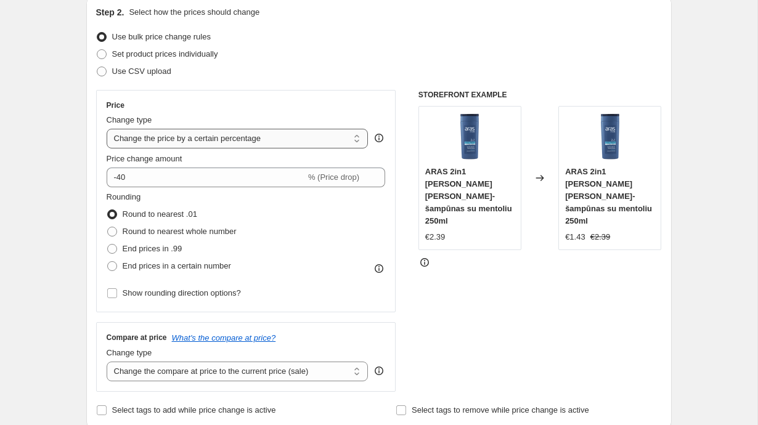
click at [307, 132] on select "Change the price to a certain amount Change the price by a certain amount Chang…" at bounding box center [238, 139] width 262 height 20
click at [107, 129] on select "Change the price to a certain amount Change the price by a certain amount Chang…" at bounding box center [238, 139] width 262 height 20
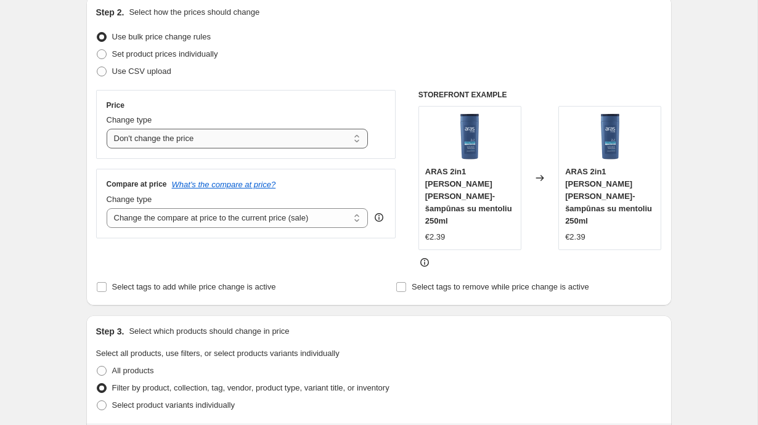
click at [144, 139] on select "Change the price to a certain amount Change the price by a certain amount Chang…" at bounding box center [238, 139] width 262 height 20
select select "percentage"
click at [107, 129] on select "Change the price to a certain amount Change the price by a certain amount Chang…" at bounding box center [238, 139] width 262 height 20
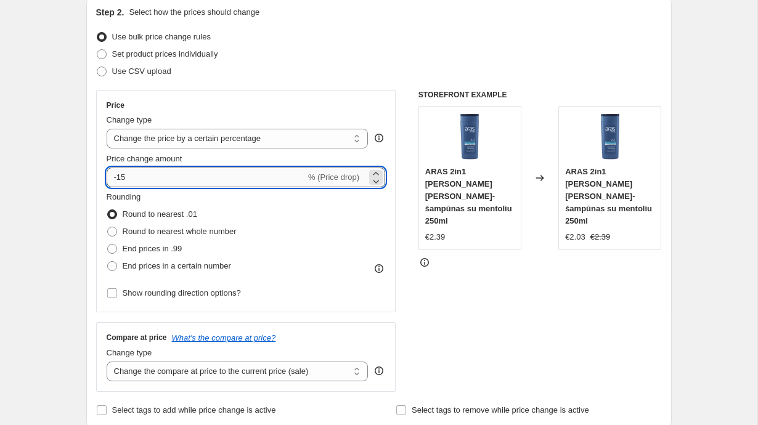
click at [198, 179] on input "-15" at bounding box center [206, 178] width 199 height 20
type input "-1"
type input "5"
type input "4"
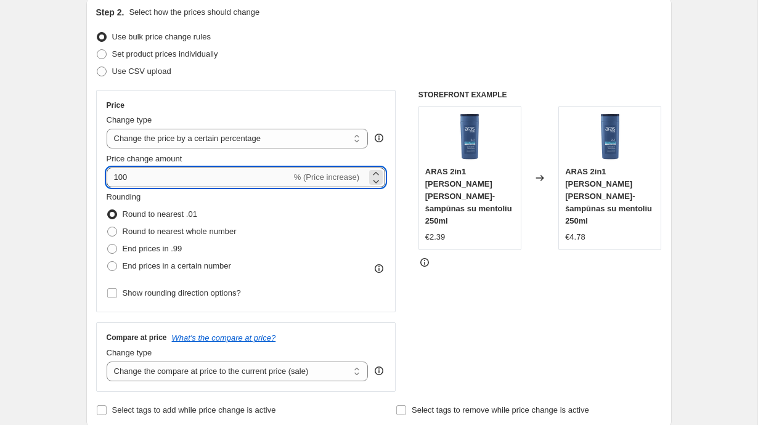
click at [193, 176] on input "100" at bounding box center [199, 178] width 185 height 20
type input "8"
type input "66"
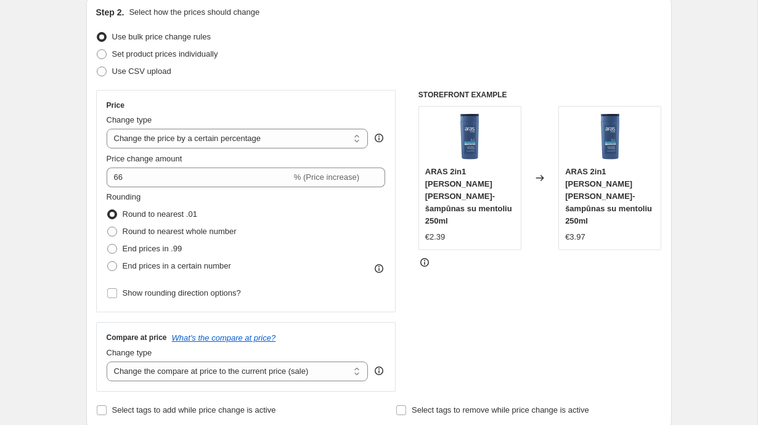
click at [129, 249] on span "End prices in .99" at bounding box center [153, 248] width 60 height 9
click at [108, 245] on input "End prices in .99" at bounding box center [107, 244] width 1 height 1
radio input "true"
click at [123, 268] on span "End prices in a certain number" at bounding box center [177, 265] width 108 height 9
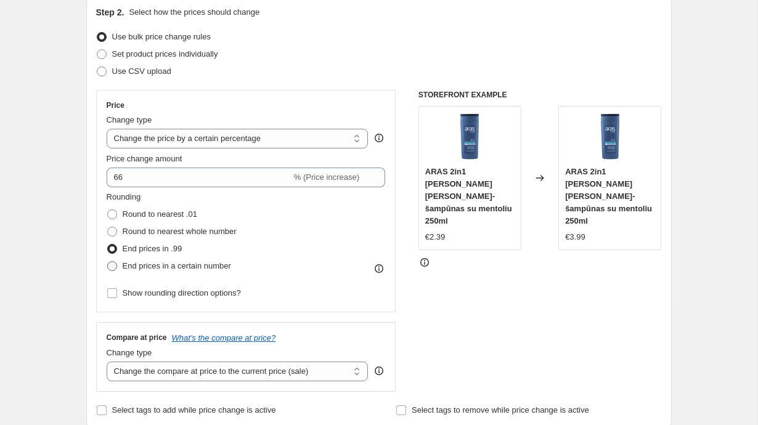
click at [108, 262] on input "End prices in a certain number" at bounding box center [107, 261] width 1 height 1
radio input "true"
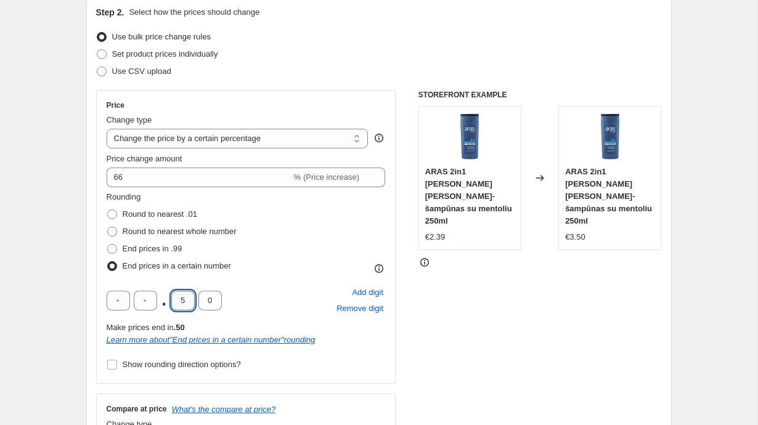
click at [190, 300] on input "5" at bounding box center [182, 301] width 23 height 20
type input "0"
type input "9"
click at [187, 304] on input "0" at bounding box center [182, 301] width 23 height 20
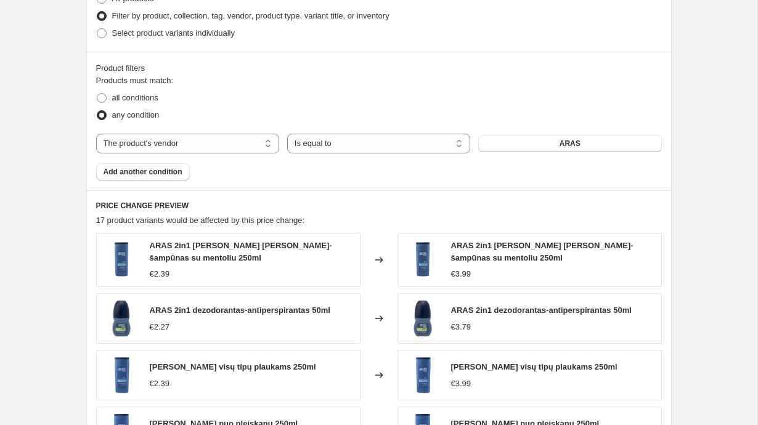
scroll to position [837, 0]
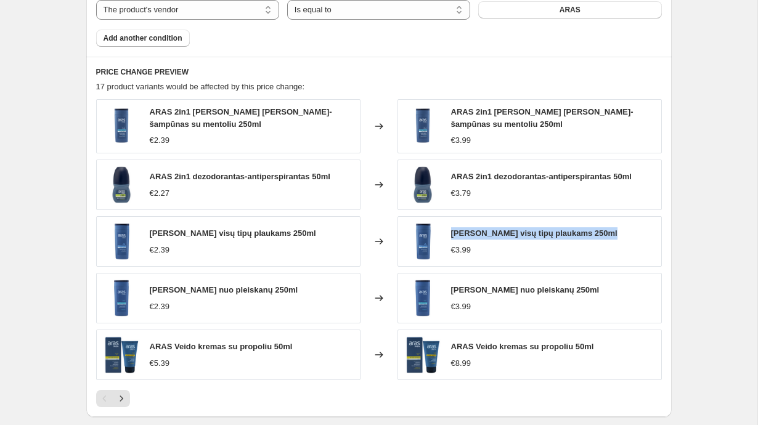
drag, startPoint x: 621, startPoint y: 229, endPoint x: 449, endPoint y: 229, distance: 172.5
click at [449, 229] on div "ARAS Šampūnas visų tipų plaukams 250ml €3.99" at bounding box center [529, 241] width 264 height 51
copy span "ARAS Šampūnas visų tipų plaukams 250ml"
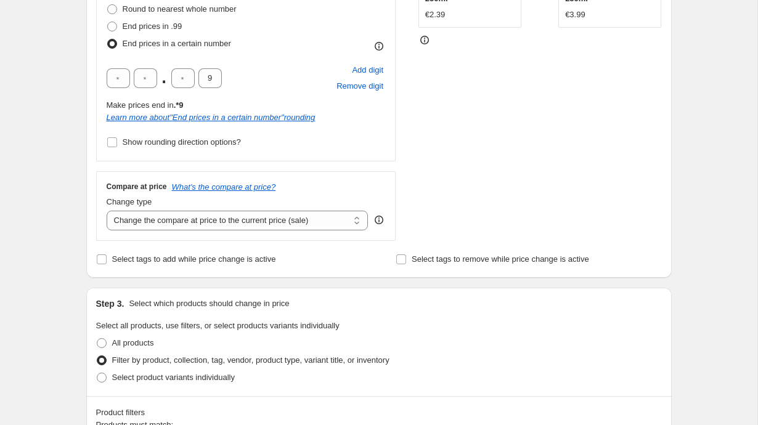
scroll to position [0, 0]
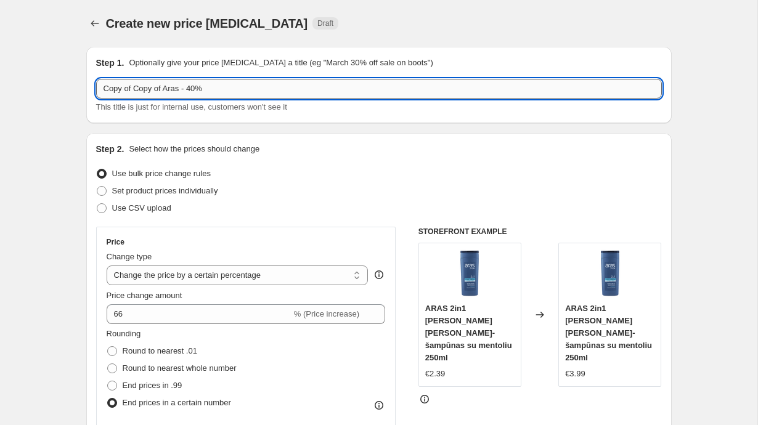
click at [332, 81] on input "Copy of Copy of Aras - 40%" at bounding box center [378, 89] width 565 height 20
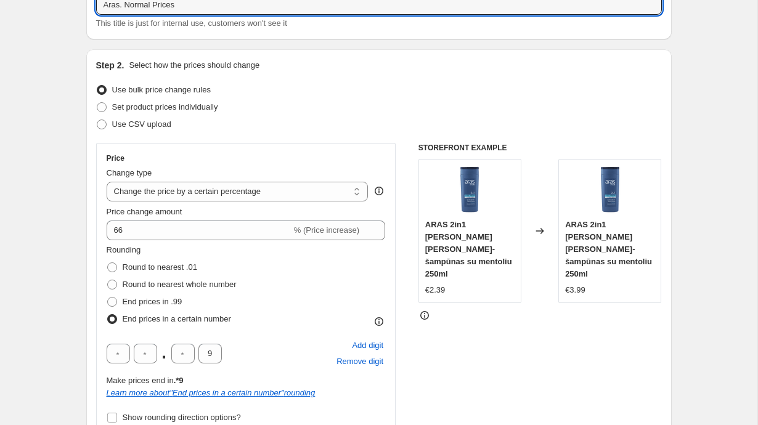
scroll to position [256, 0]
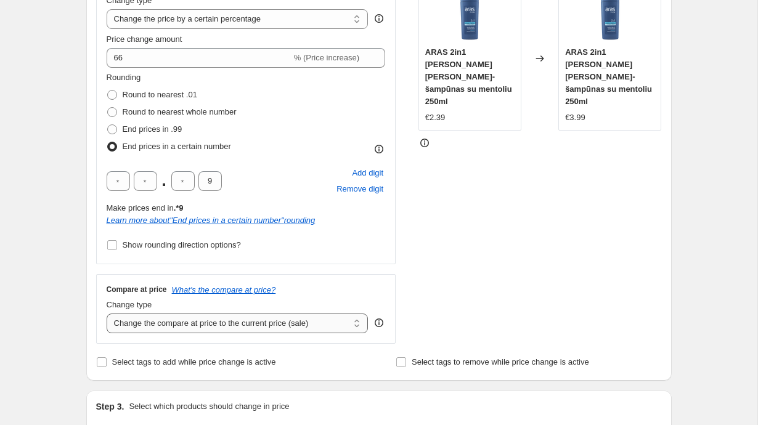
type input "Aras. Normal Prices"
click at [203, 331] on select "Change the compare at price to the current price (sale) Change the compare at p…" at bounding box center [238, 324] width 262 height 20
click at [107, 314] on select "Change the compare at price to the current price (sale) Change the compare at p…" at bounding box center [238, 324] width 262 height 20
click at [235, 317] on select "Change the compare at price to the current price (sale) Change the compare at p…" at bounding box center [238, 324] width 262 height 20
select select "remove"
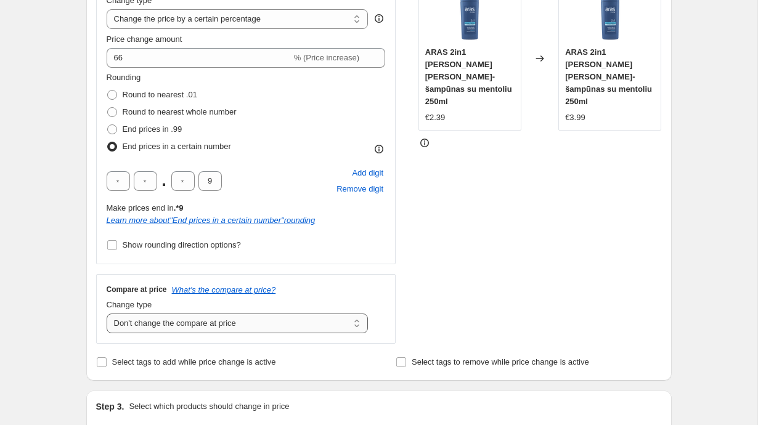
click at [107, 314] on select "Change the compare at price to the current price (sale) Change the compare at p…" at bounding box center [238, 324] width 262 height 20
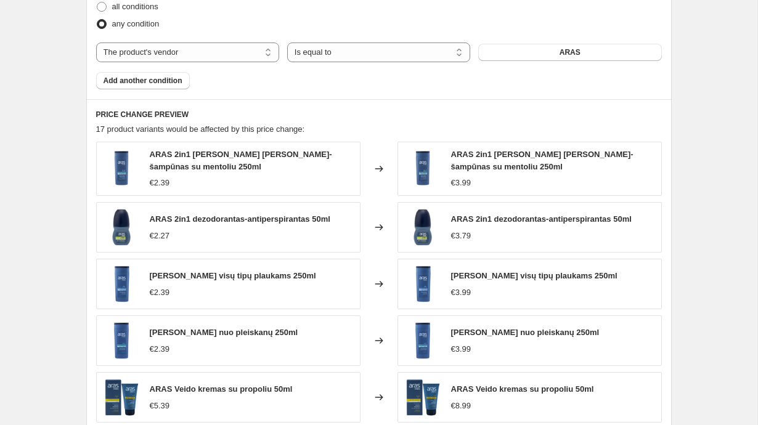
scroll to position [1016, 0]
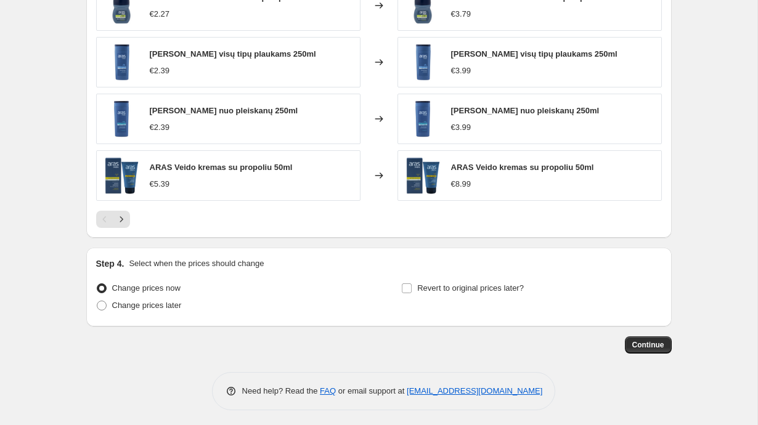
drag, startPoint x: 642, startPoint y: 344, endPoint x: 591, endPoint y: 169, distance: 182.2
drag, startPoint x: 595, startPoint y: 167, endPoint x: 450, endPoint y: 166, distance: 144.7
click at [451, 166] on span "ARAS Veido kremas su propoliu 50ml" at bounding box center [522, 167] width 143 height 9
copy span "ARAS Veido kremas su propoliu 50m"
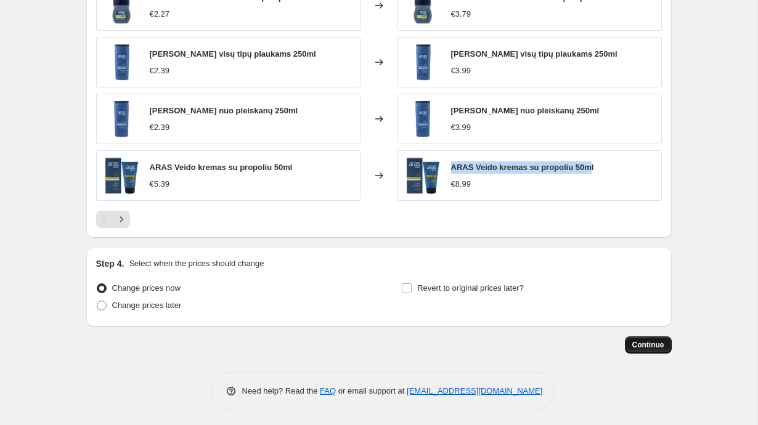
click at [637, 336] on button "Continue" at bounding box center [648, 344] width 47 height 17
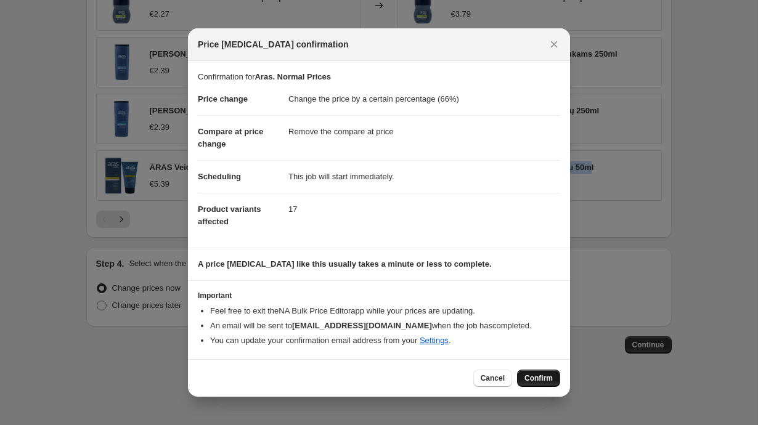
click at [549, 381] on span "Confirm" at bounding box center [538, 378] width 28 height 10
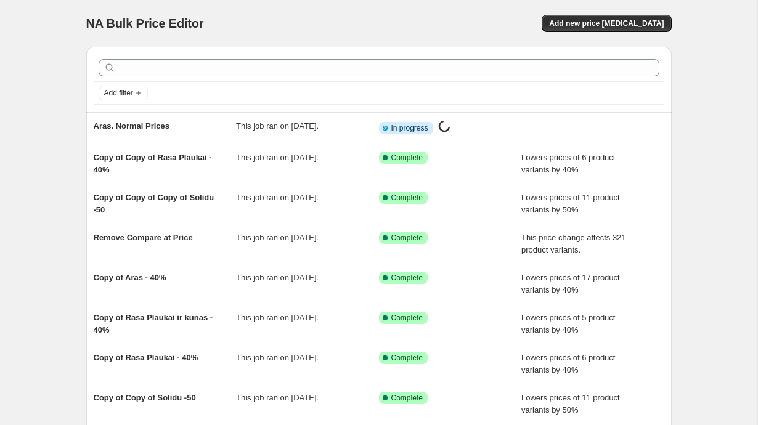
scroll to position [42, 0]
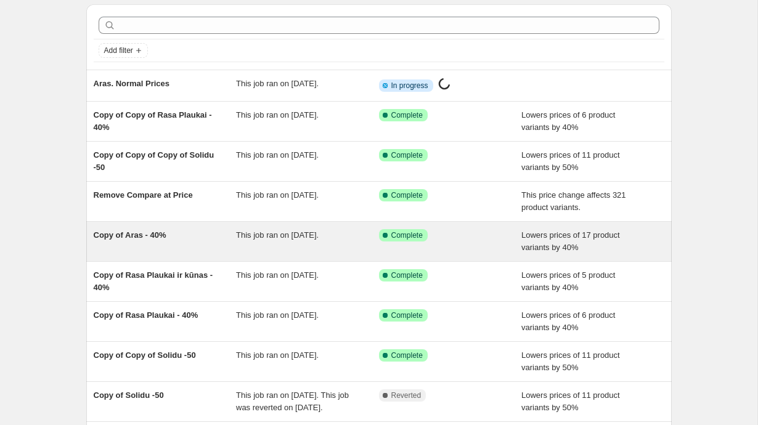
click at [166, 232] on span "Copy of Aras - 40%" at bounding box center [130, 234] width 73 height 9
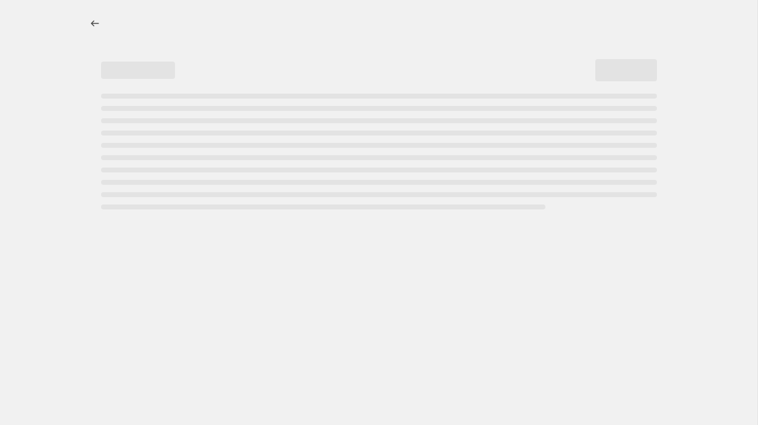
select select "percentage"
select select "vendor"
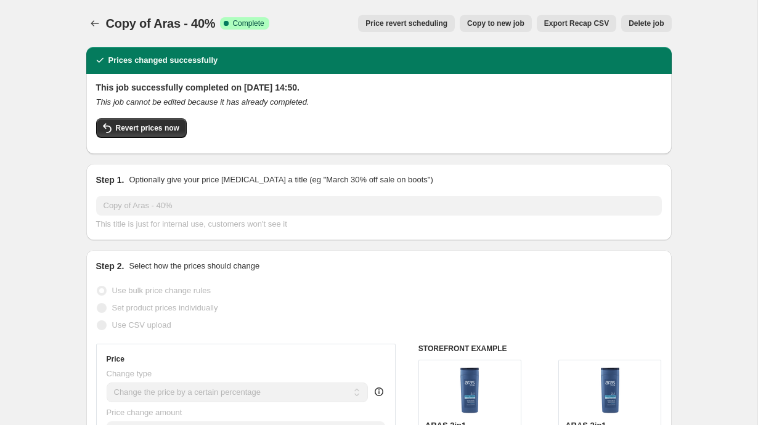
click at [480, 28] on span "Copy to new job" at bounding box center [495, 23] width 57 height 10
select select "percentage"
select select "vendor"
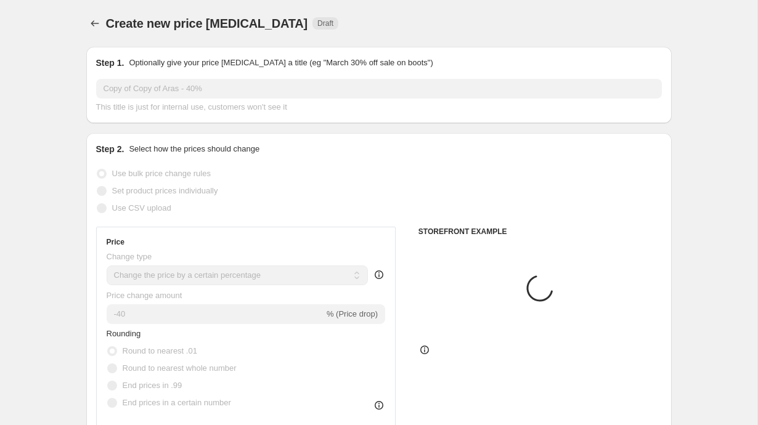
click at [219, 90] on input "Copy of Copy of Aras - 40%" at bounding box center [378, 89] width 565 height 20
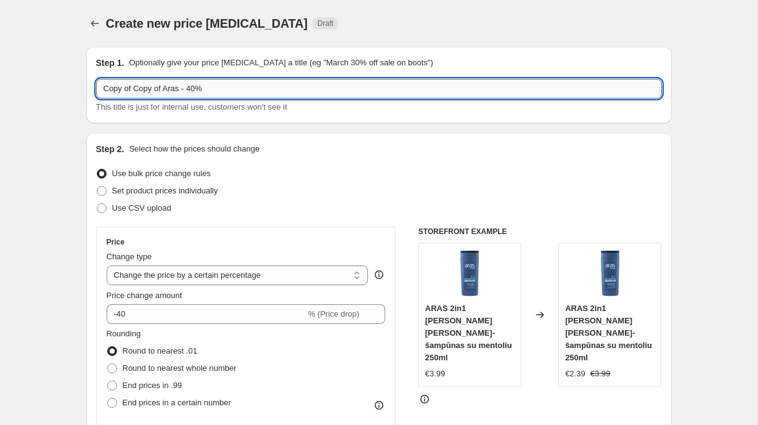
click at [219, 90] on input "Copy of Copy of Aras - 40%" at bounding box center [378, 89] width 565 height 20
type input "Aras- 40%"
select select "percentage"
select select "vendor"
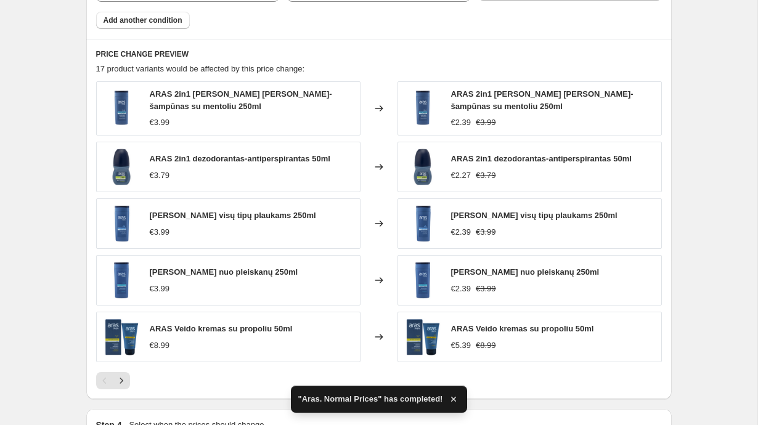
scroll to position [945, 0]
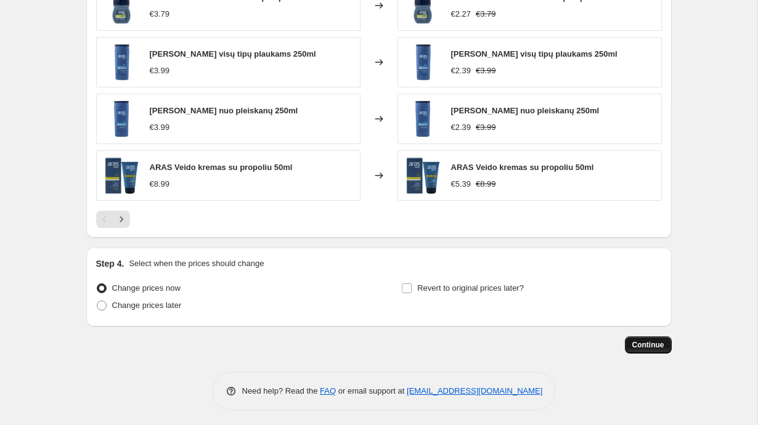
click at [650, 342] on span "Continue" at bounding box center [648, 345] width 32 height 10
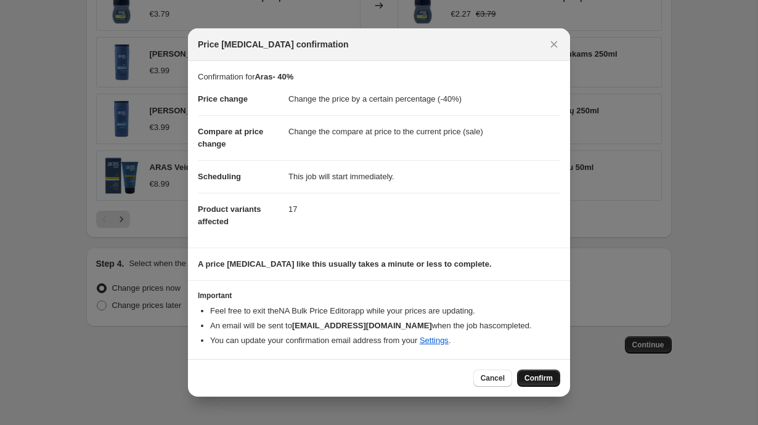
click at [544, 377] on span "Confirm" at bounding box center [538, 378] width 28 height 10
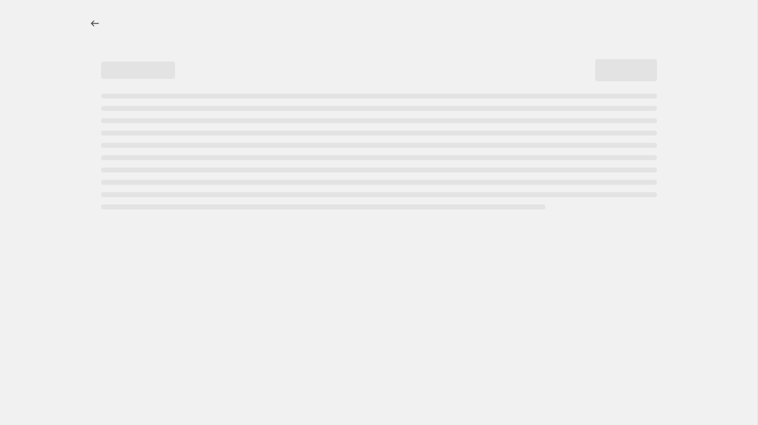
select select "percentage"
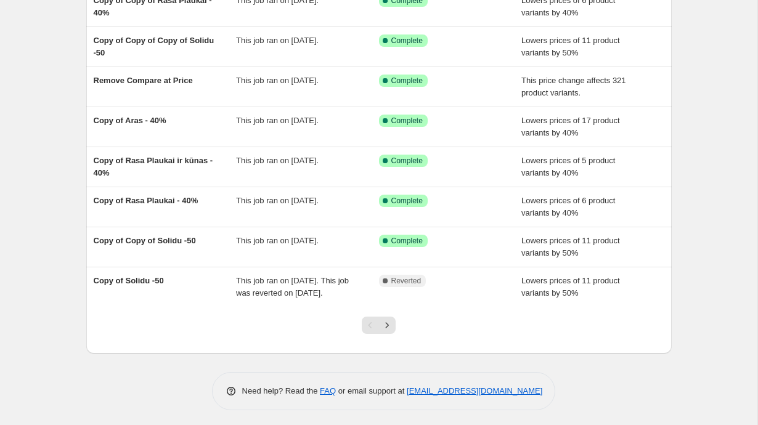
scroll to position [63, 0]
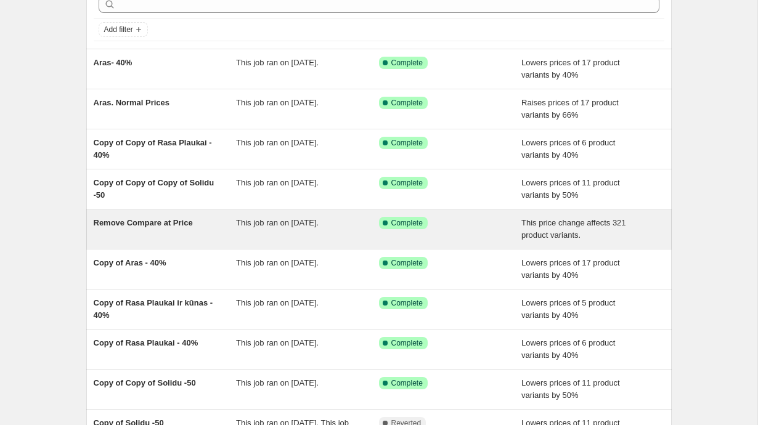
click at [144, 229] on div "Remove Compare at Price" at bounding box center [165, 229] width 143 height 25
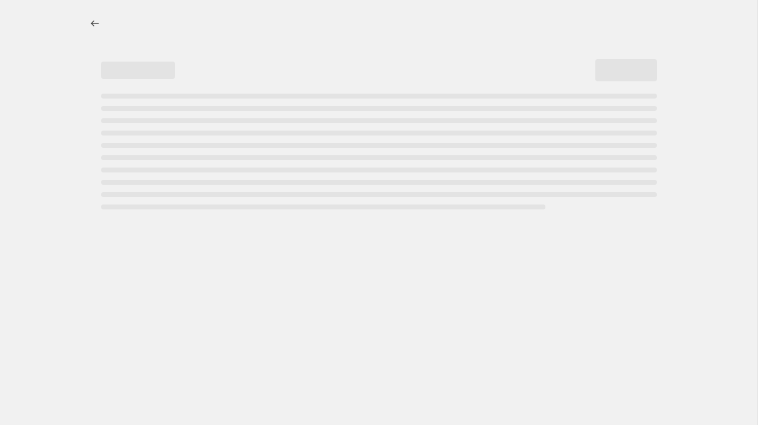
select select "no_change"
select select "remove"
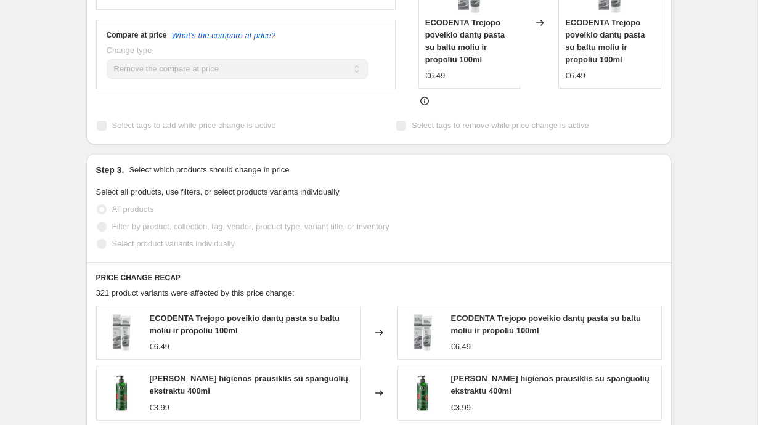
scroll to position [333, 0]
